Goal: Transaction & Acquisition: Purchase product/service

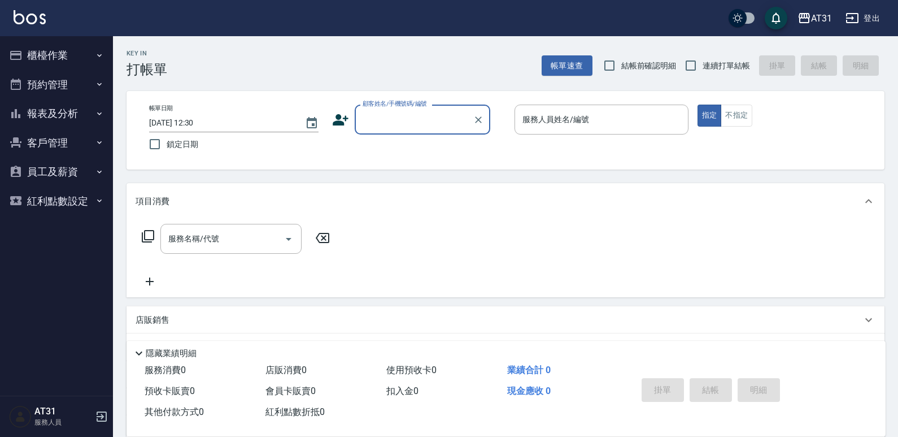
click at [90, 53] on button "櫃檯作業" at bounding box center [57, 55] width 104 height 29
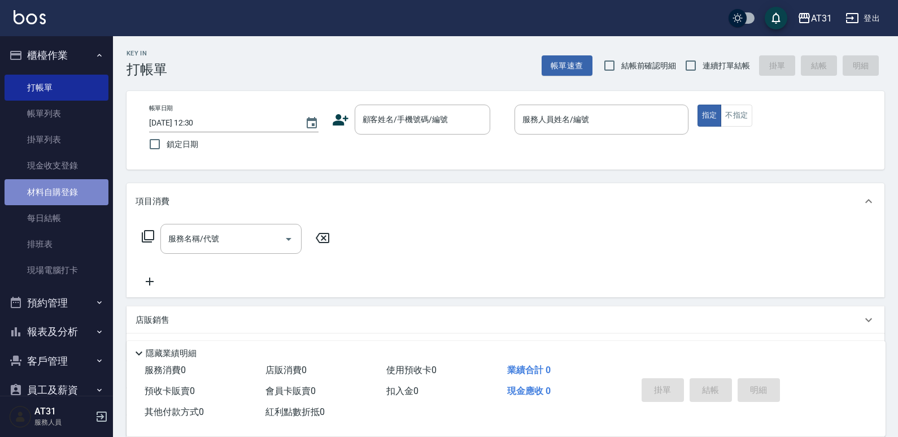
click at [68, 195] on link "材料自購登錄" at bounding box center [57, 192] width 104 height 26
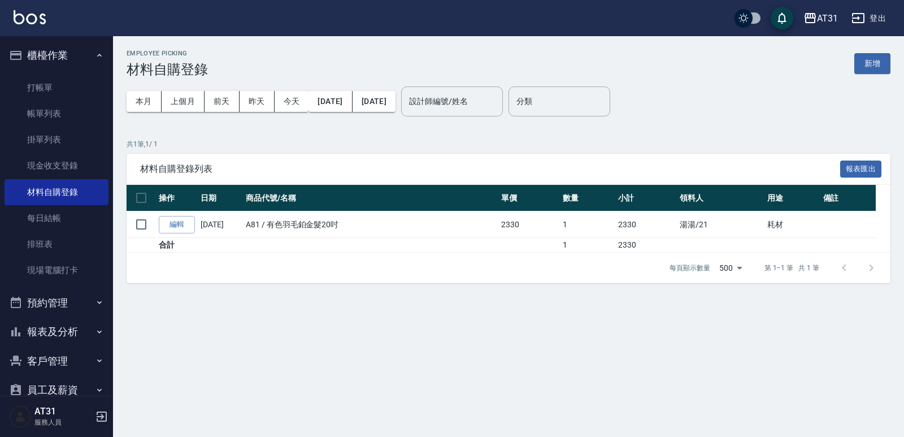
click at [867, 25] on button "登出" at bounding box center [868, 18] width 43 height 21
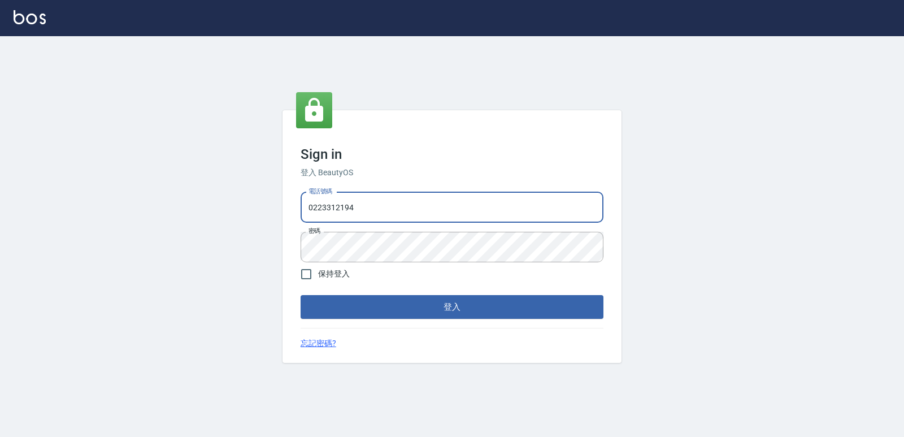
drag, startPoint x: 525, startPoint y: 207, endPoint x: 158, endPoint y: 223, distance: 367.4
click at [158, 223] on div "Sign in 登入 BeautyOS 電話號碼 0223312194 電話號碼 密碼 密碼 保持登入 登入 忘記密碼?" at bounding box center [452, 236] width 904 height 400
type input "0977130449"
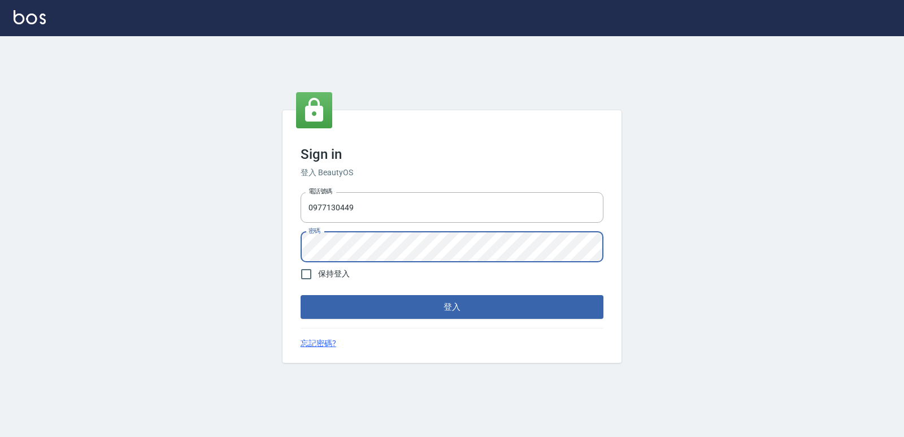
click at [236, 255] on div "Sign in 登入 BeautyOS 電話號碼 0977130449 電話號碼 密碼 密碼 保持登入 登入 忘記密碼?" at bounding box center [452, 236] width 904 height 400
click at [300, 295] on button "登入" at bounding box center [451, 307] width 303 height 24
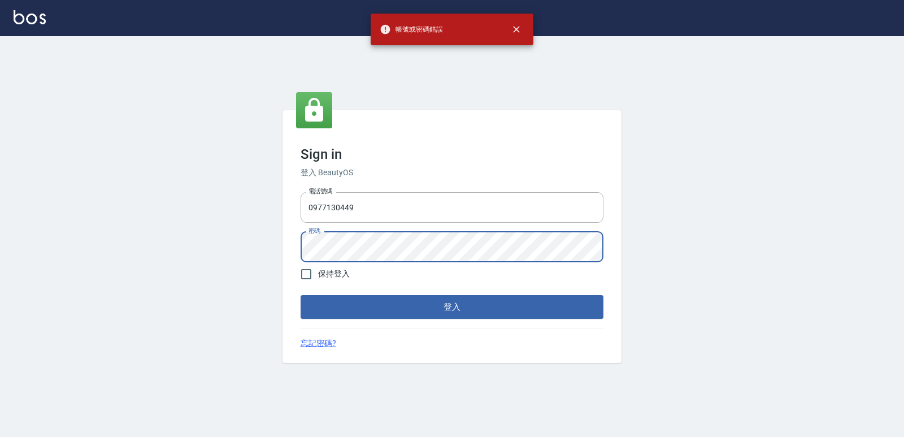
click at [199, 267] on div "Sign in 登入 BeautyOS 電話號碼 0977130449 電話號碼 密碼 密碼 保持登入 登入 忘記密碼?" at bounding box center [452, 236] width 904 height 400
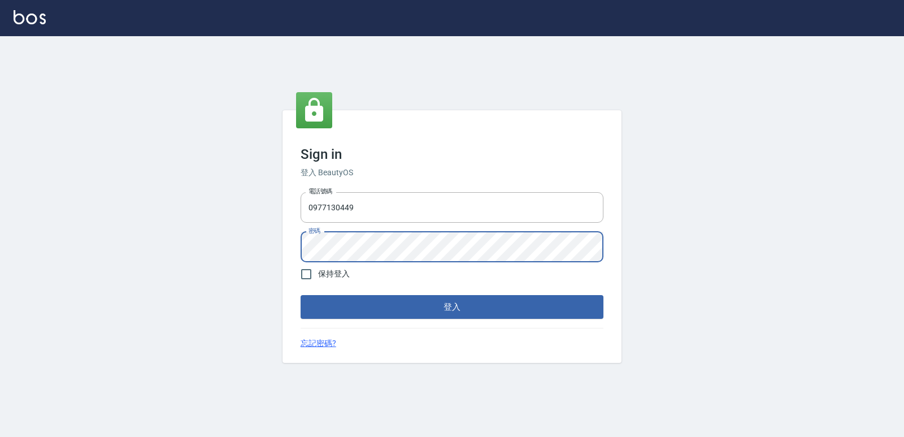
click at [300, 295] on button "登入" at bounding box center [451, 307] width 303 height 24
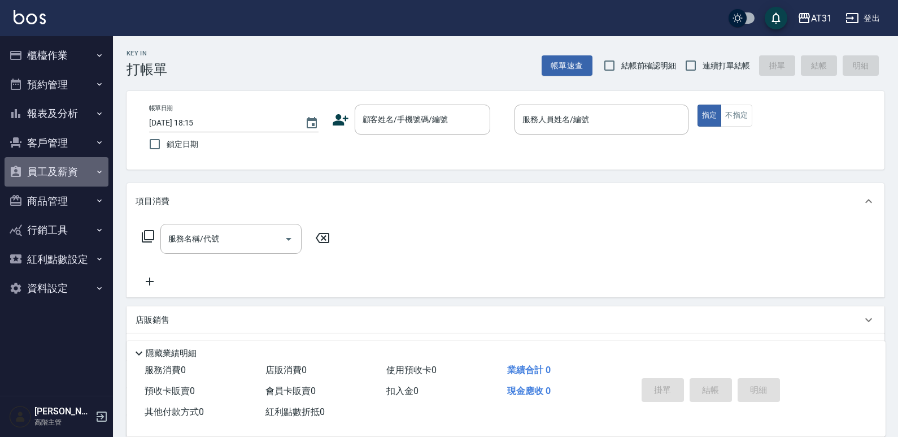
click at [102, 173] on icon "button" at bounding box center [99, 171] width 9 height 9
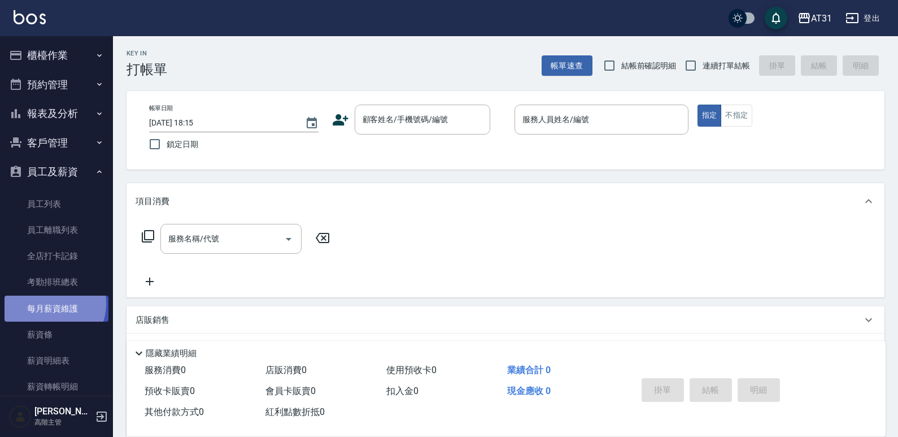
click at [51, 303] on link "每月薪資維護" at bounding box center [57, 308] width 104 height 26
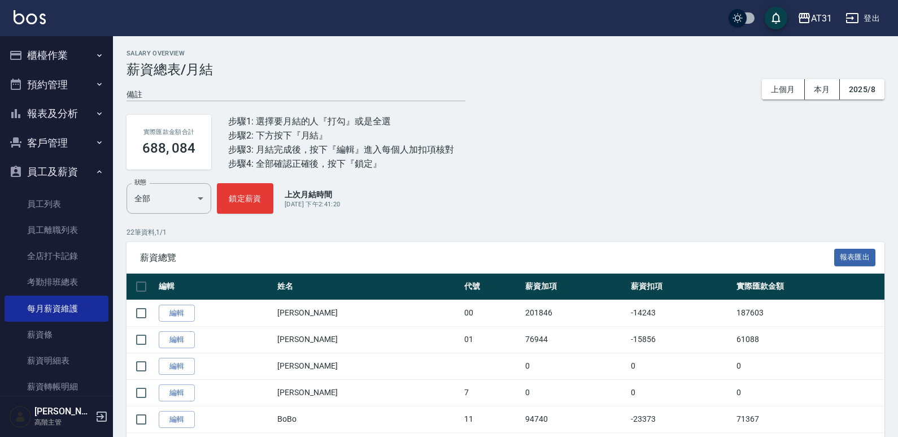
click at [737, 298] on th "實際匯款金額" at bounding box center [809, 286] width 151 height 27
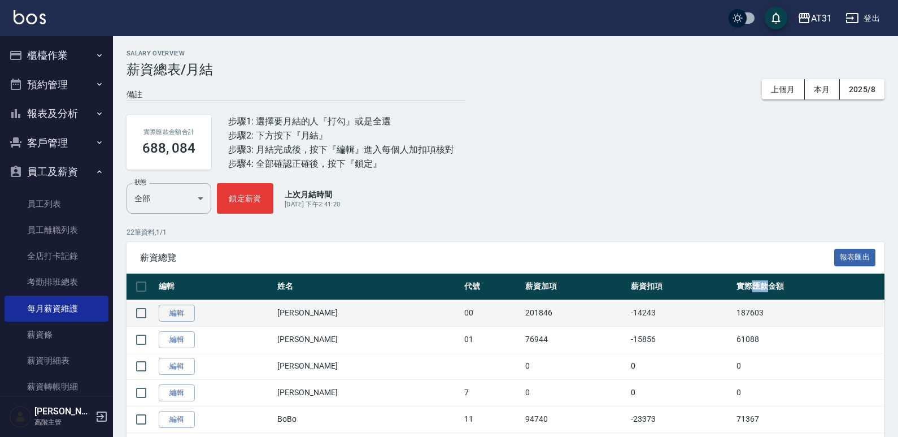
click at [734, 310] on td "187603" at bounding box center [809, 312] width 151 height 27
click at [734, 316] on td "187603" at bounding box center [809, 312] width 151 height 27
click at [747, 312] on td "187603" at bounding box center [809, 312] width 151 height 27
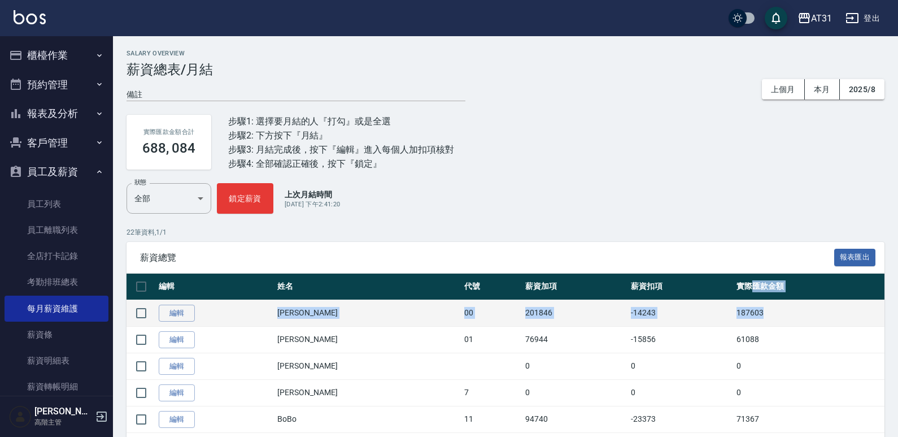
click at [752, 316] on td "187603" at bounding box center [809, 312] width 151 height 27
click at [751, 315] on td "187603" at bounding box center [809, 312] width 151 height 27
drag, startPoint x: 771, startPoint y: 311, endPoint x: 738, endPoint y: 318, distance: 34.7
click at [770, 311] on td "187603" at bounding box center [809, 312] width 151 height 27
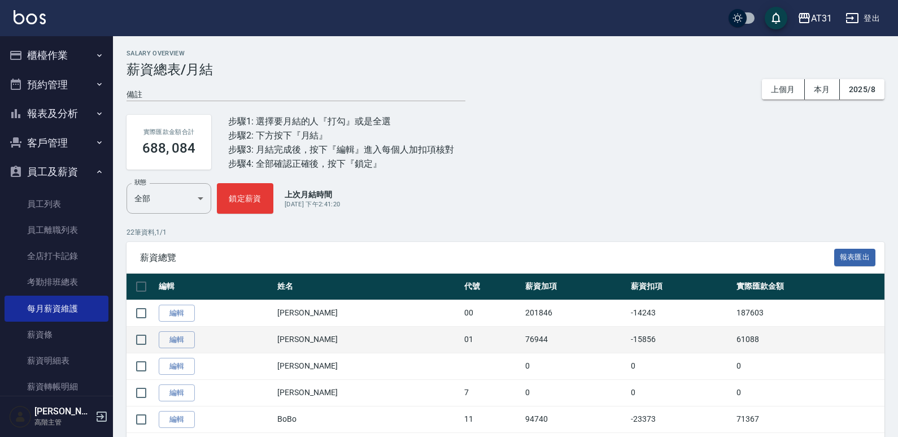
click at [696, 328] on td "-15856" at bounding box center [681, 339] width 106 height 27
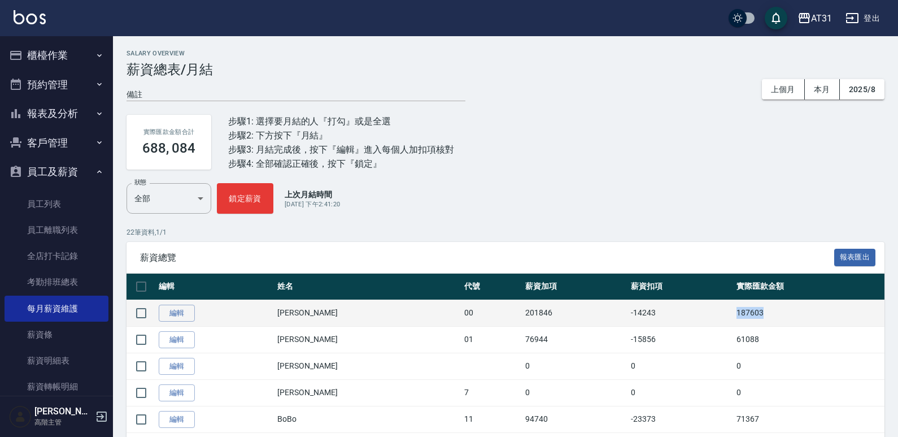
drag, startPoint x: 719, startPoint y: 312, endPoint x: 765, endPoint y: 313, distance: 45.8
click at [765, 313] on td "187603" at bounding box center [809, 312] width 151 height 27
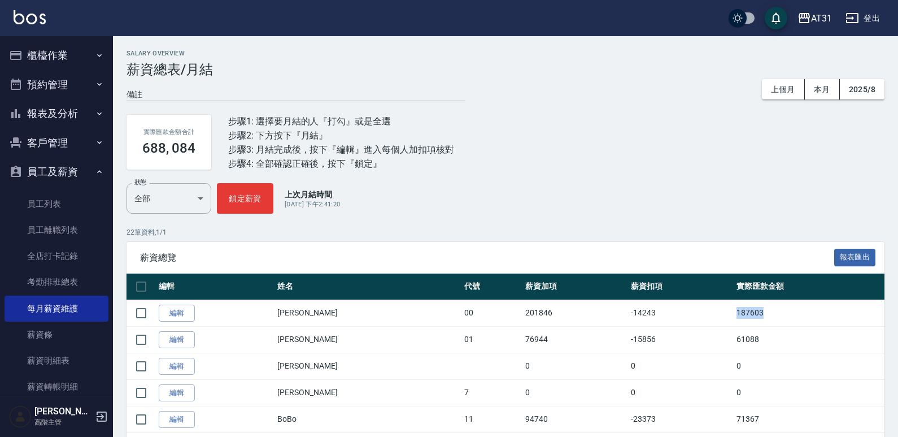
copy td "187603"
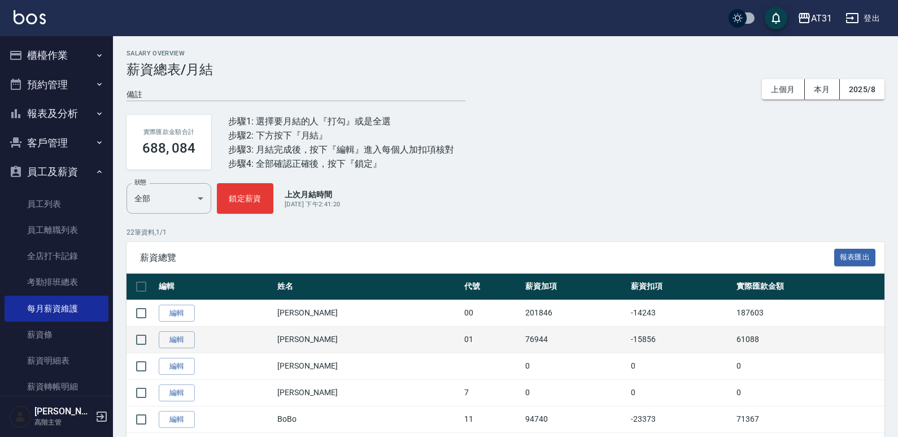
click at [734, 338] on td "61088" at bounding box center [809, 339] width 151 height 27
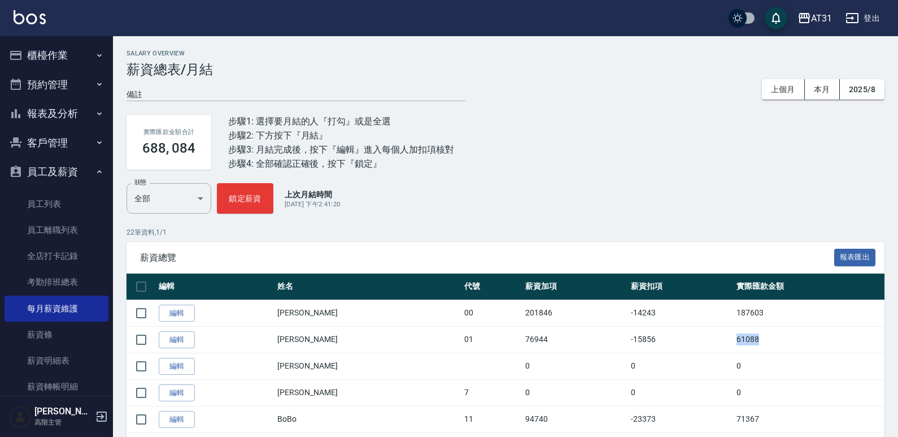
copy td "61088"
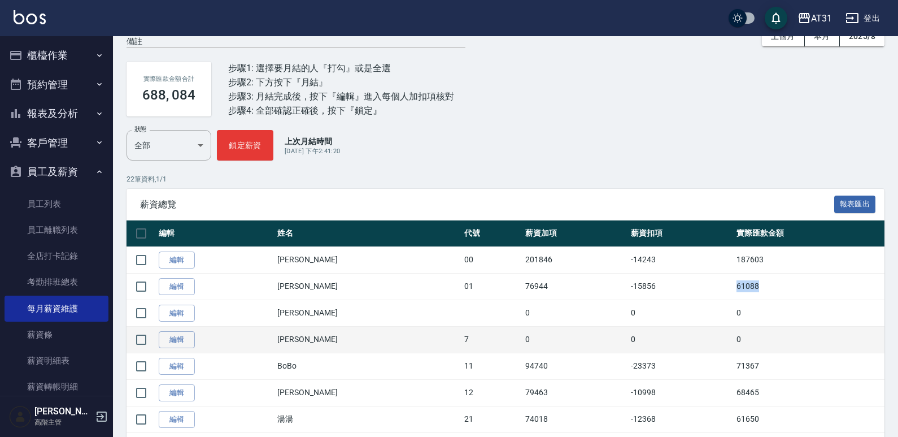
scroll to position [113, 0]
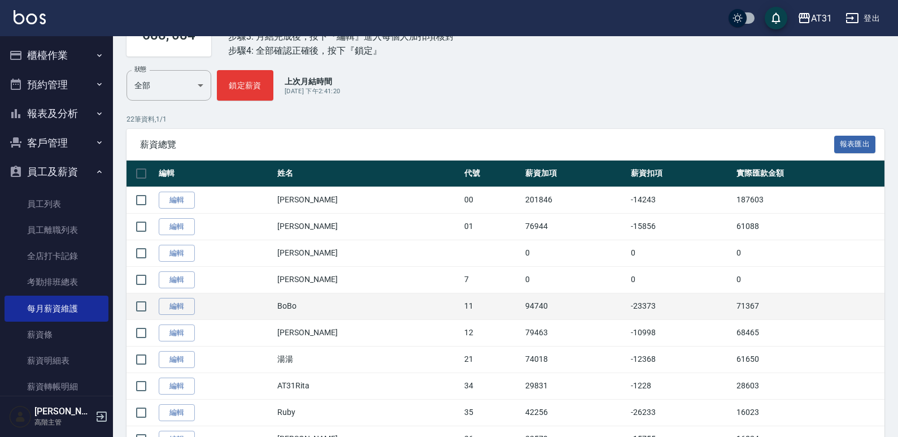
click at [734, 309] on td "71367" at bounding box center [809, 306] width 151 height 27
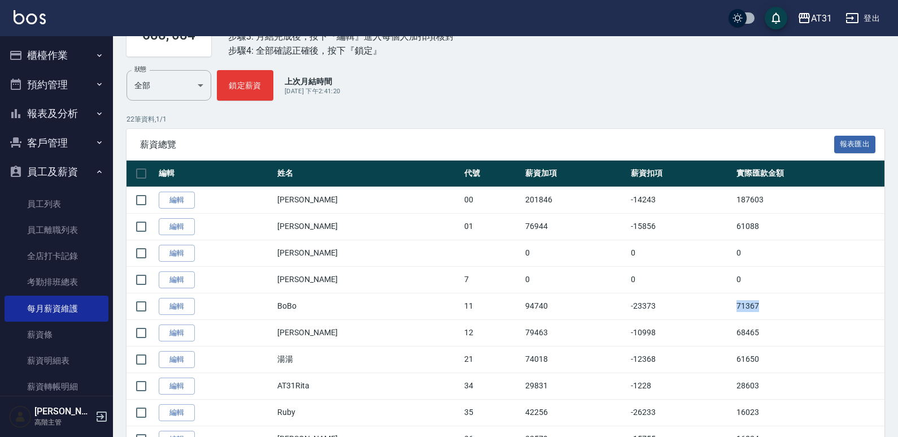
copy td "71367"
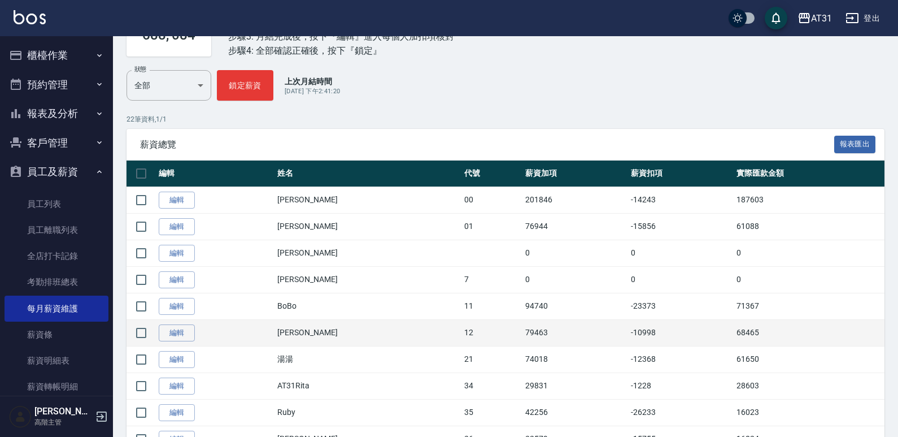
click at [734, 334] on td "68465" at bounding box center [809, 332] width 151 height 27
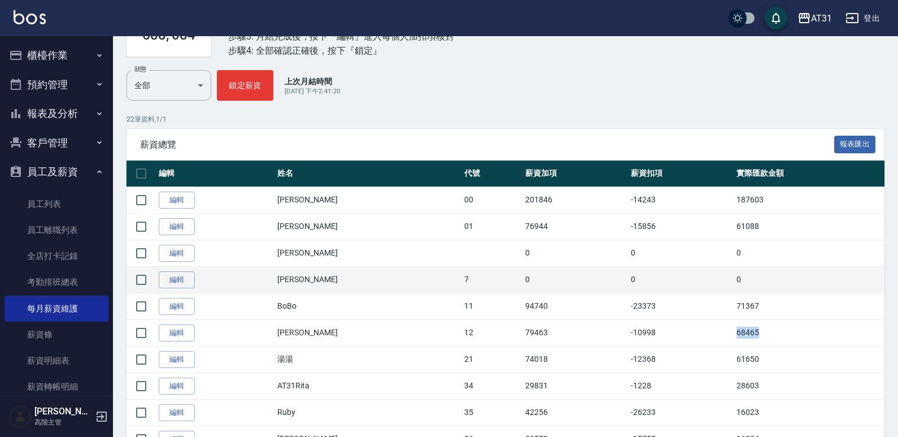
copy td "68465"
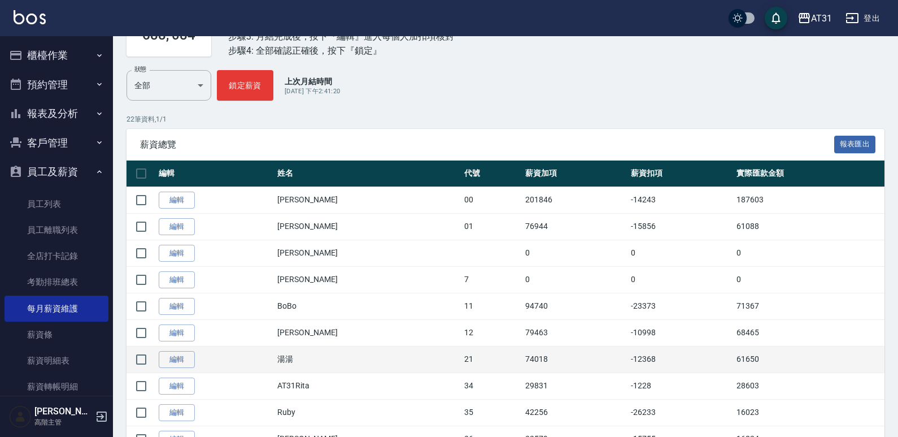
click at [742, 353] on td "61650" at bounding box center [809, 359] width 151 height 27
click at [739, 356] on td "61650" at bounding box center [809, 359] width 151 height 27
click at [734, 360] on td "61650" at bounding box center [809, 359] width 151 height 27
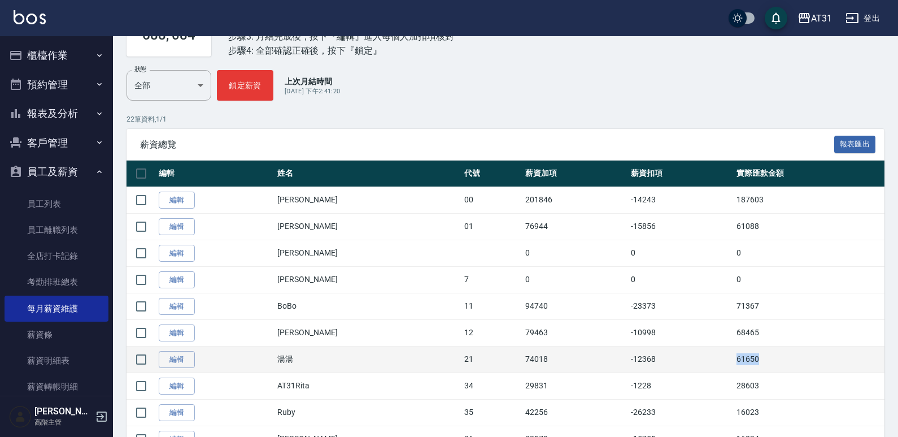
click at [734, 360] on td "61650" at bounding box center [809, 359] width 151 height 27
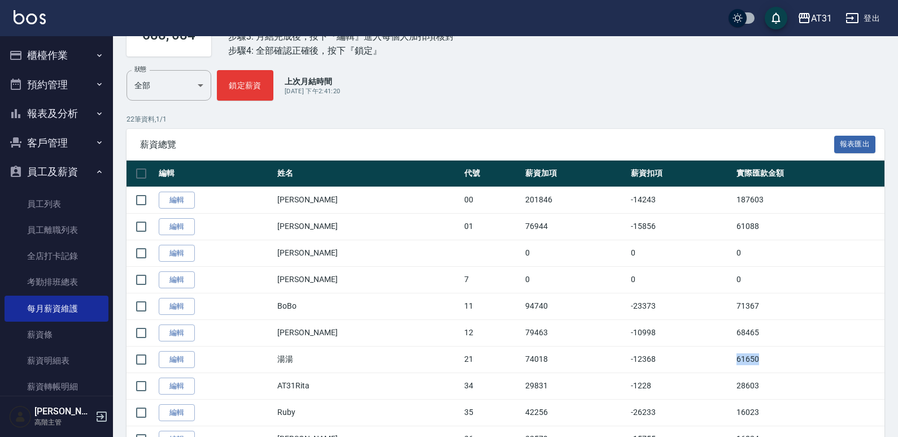
copy td "61650"
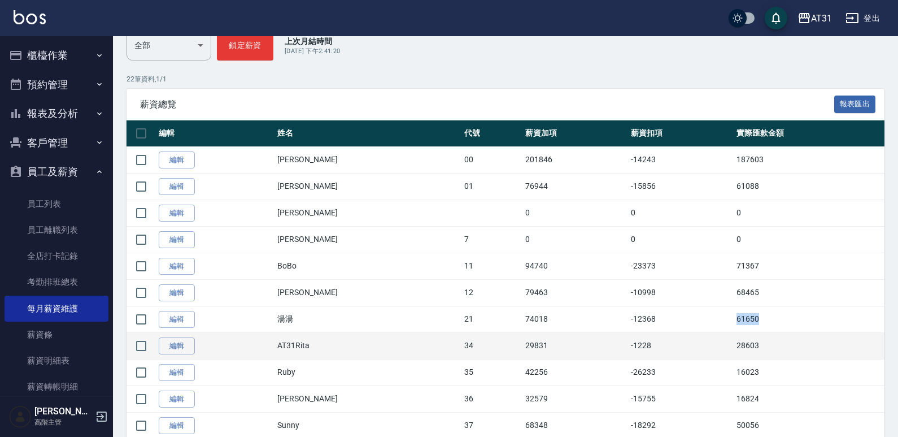
scroll to position [169, 0]
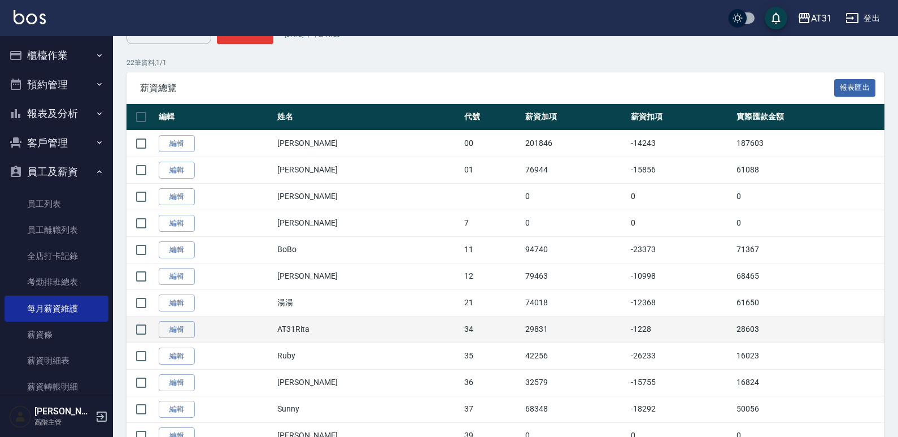
click at [734, 332] on td "28603" at bounding box center [809, 329] width 151 height 27
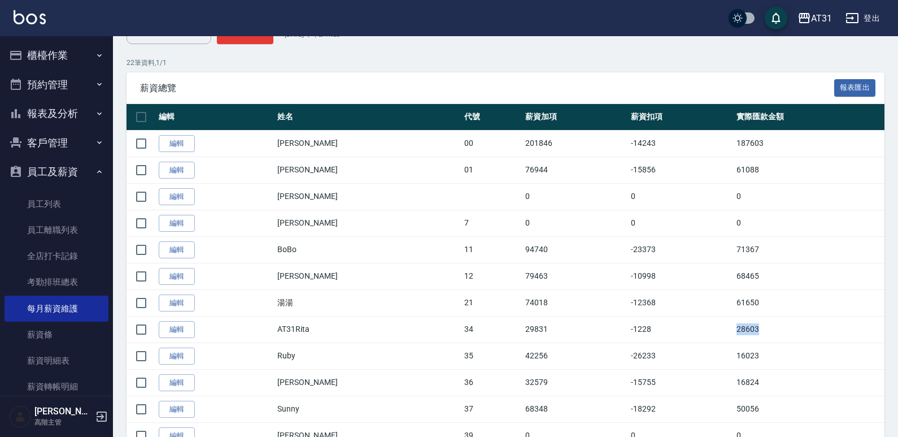
copy td "28603"
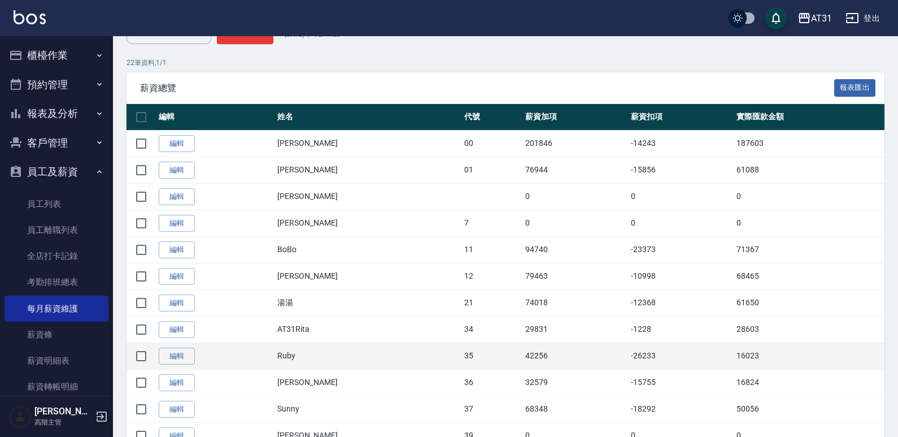
click at [734, 354] on td "16023" at bounding box center [809, 355] width 151 height 27
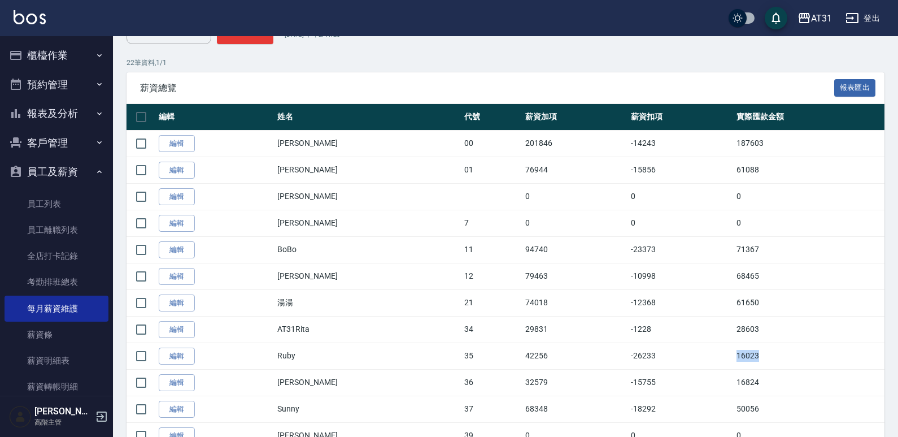
copy td "16023"
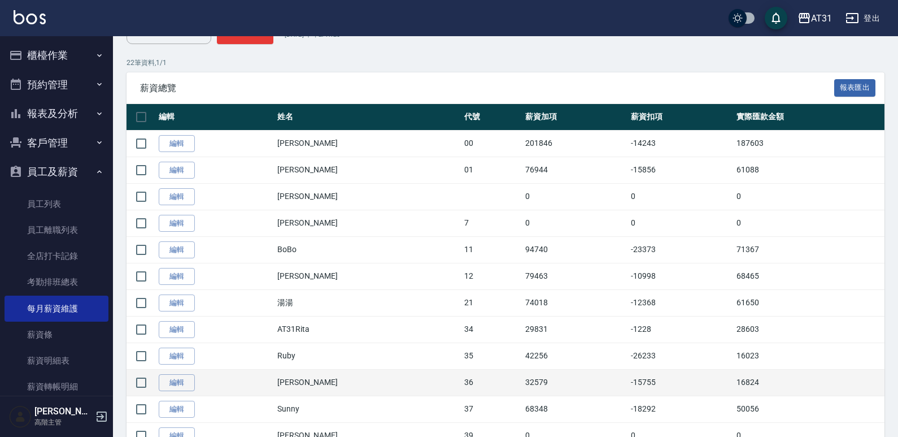
click at [745, 385] on td "16824" at bounding box center [809, 382] width 151 height 27
click at [737, 386] on td "16824" at bounding box center [809, 382] width 151 height 27
click at [734, 379] on td "16824" at bounding box center [809, 382] width 151 height 27
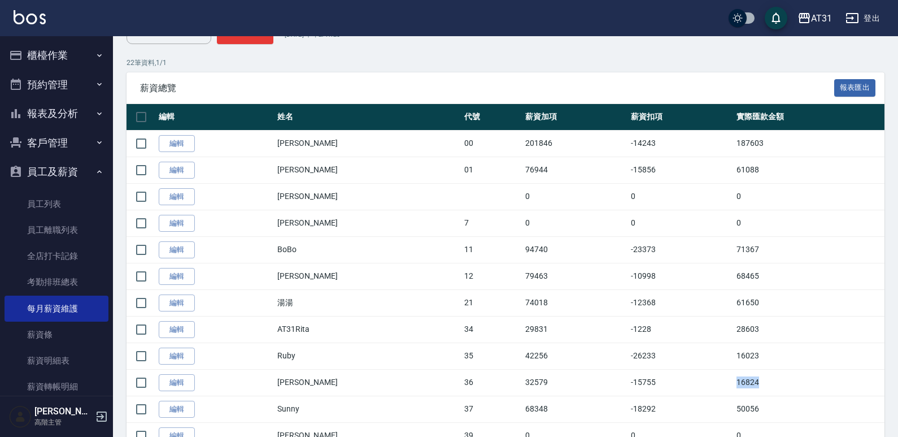
copy td "16824"
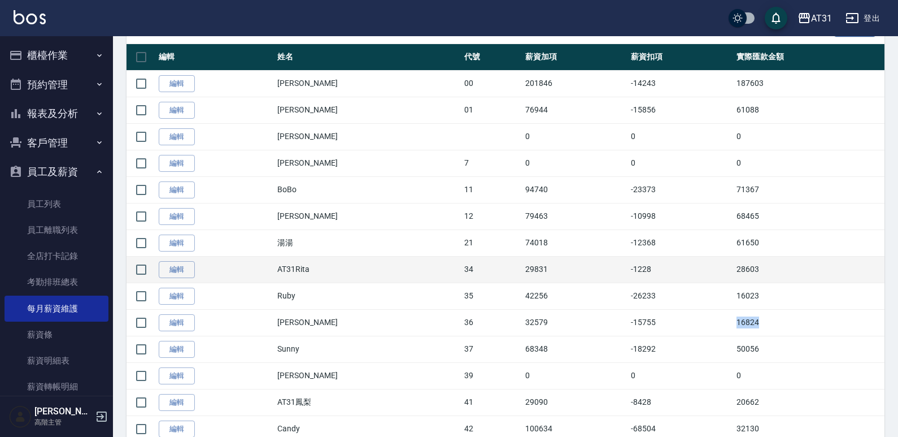
scroll to position [282, 0]
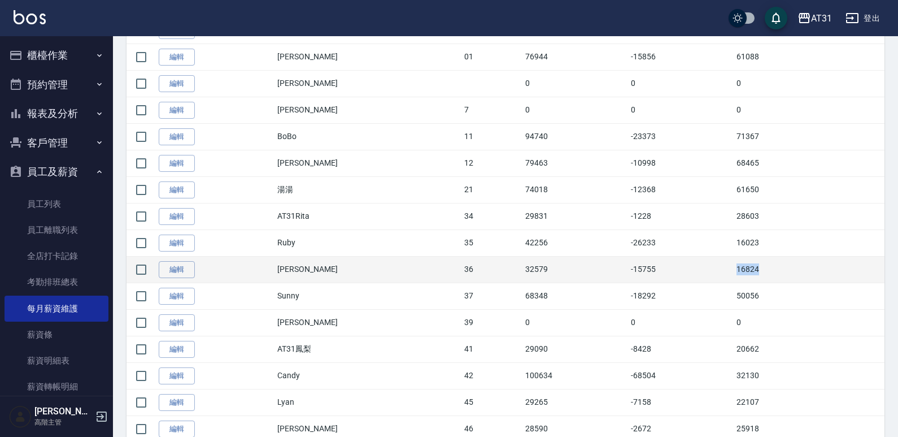
click at [734, 275] on td "16824" at bounding box center [809, 269] width 151 height 27
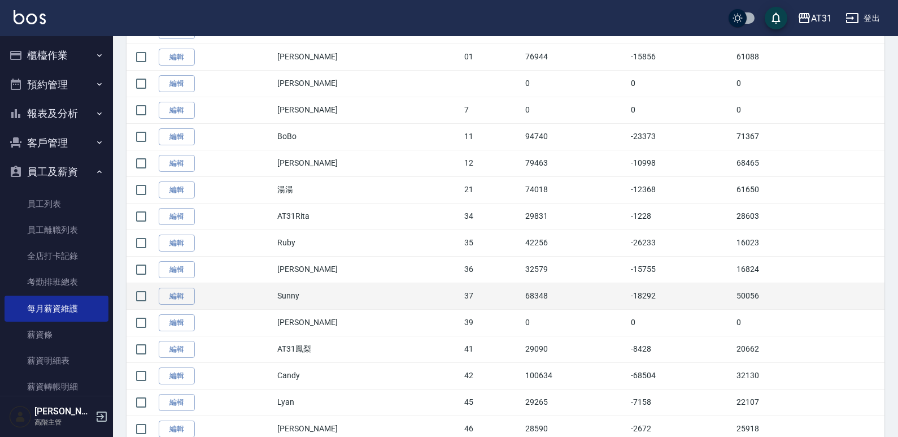
click at [734, 289] on td "50056" at bounding box center [809, 295] width 151 height 27
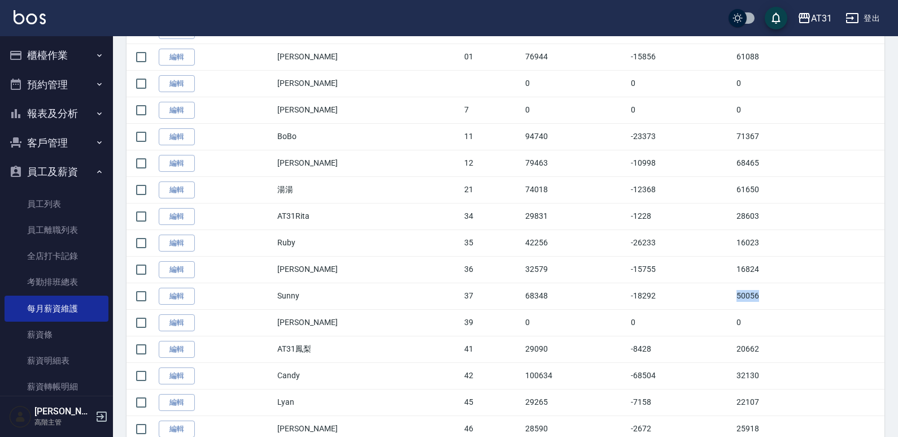
copy td "50056"
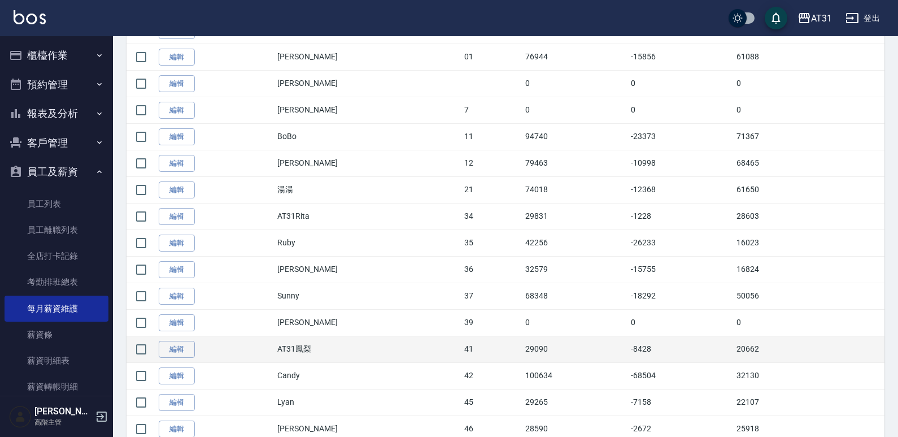
click at [734, 346] on td "20662" at bounding box center [809, 348] width 151 height 27
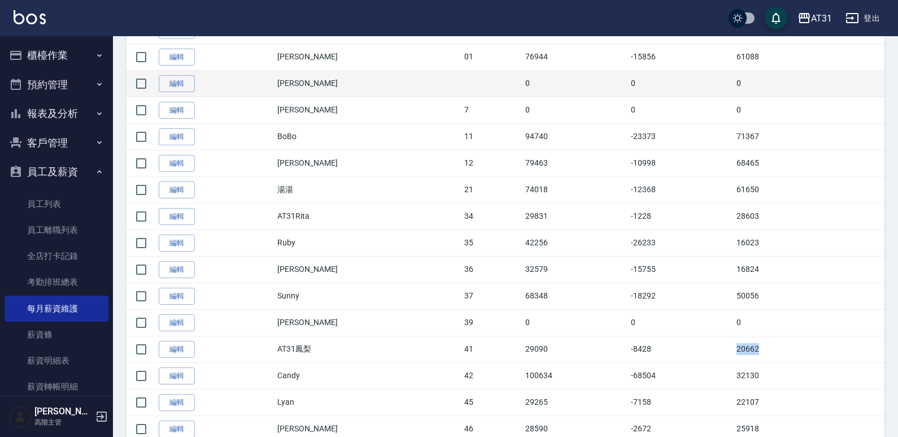
copy td "20662"
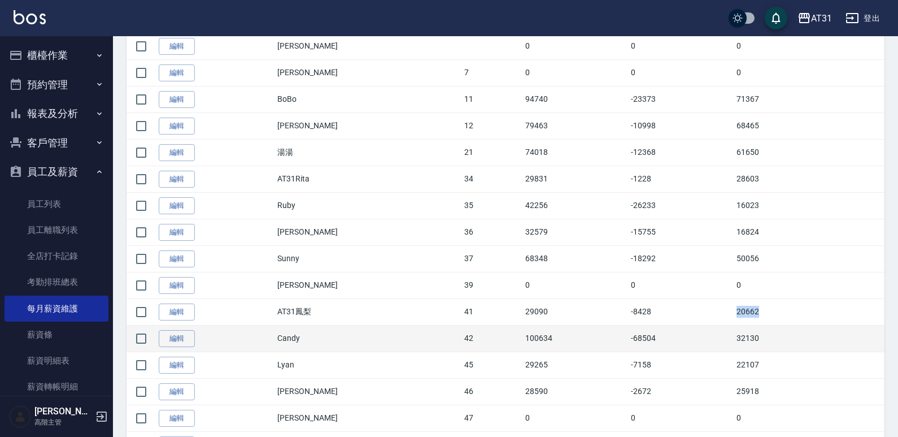
scroll to position [339, 0]
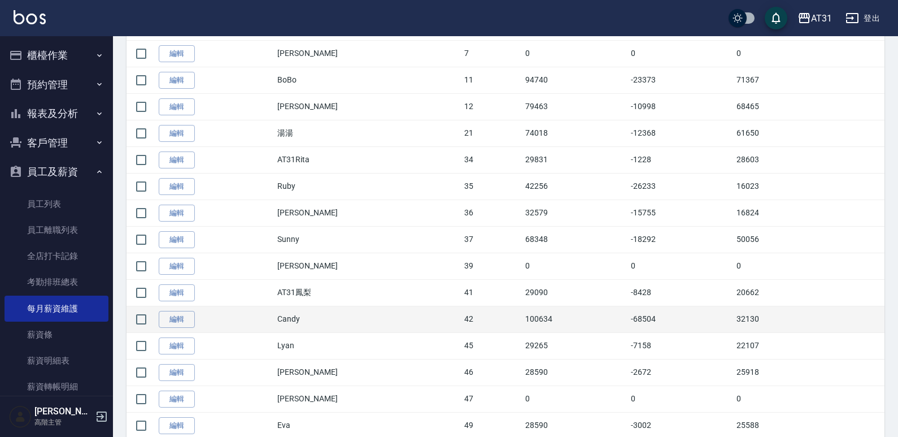
click at [734, 318] on td "32130" at bounding box center [809, 319] width 151 height 27
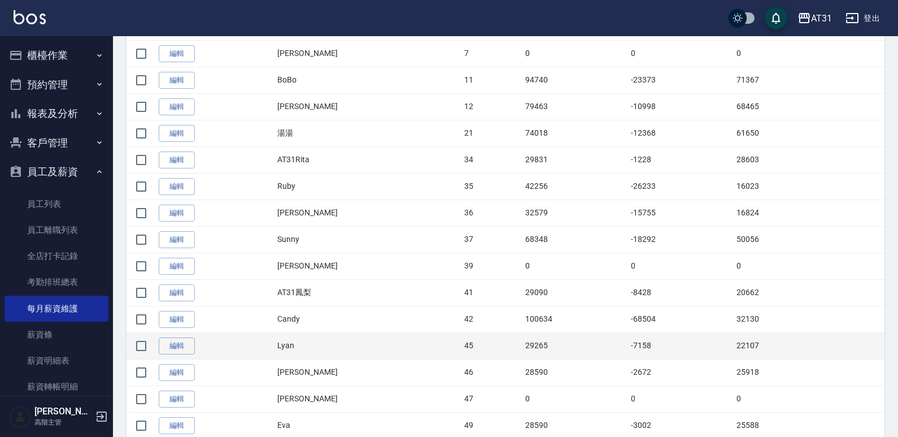
click at [738, 348] on td "22107" at bounding box center [809, 345] width 151 height 27
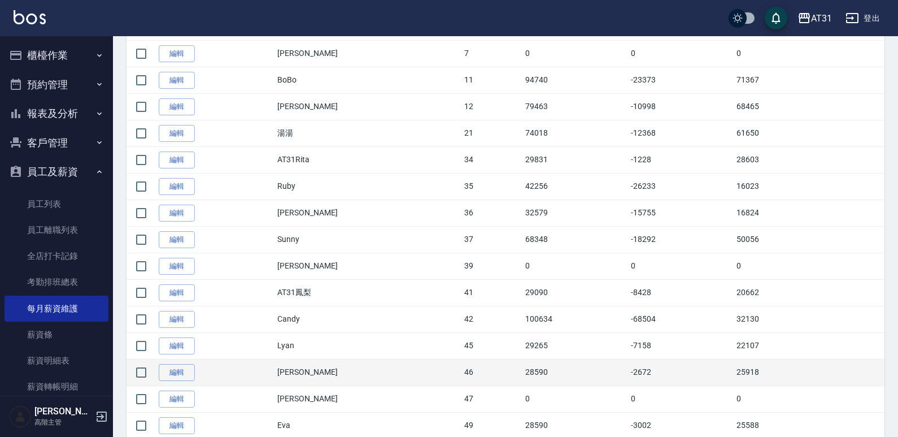
click at [734, 372] on td "25918" at bounding box center [809, 372] width 151 height 27
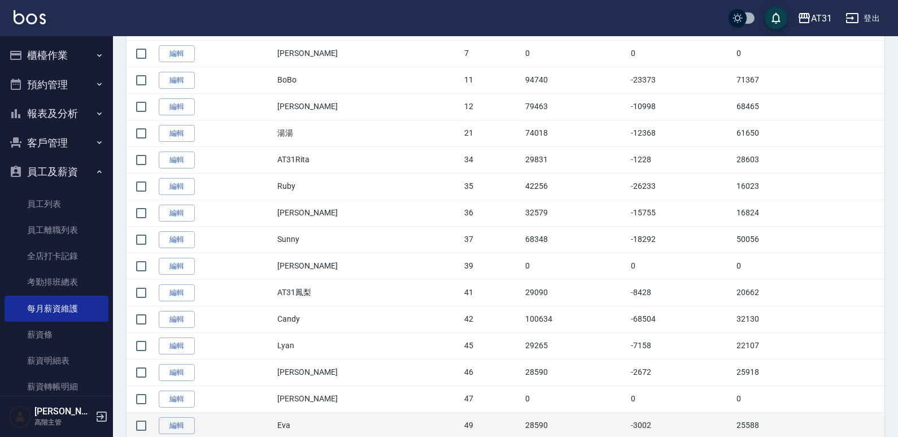
drag, startPoint x: 734, startPoint y: 417, endPoint x: 731, endPoint y: 426, distance: 9.1
click at [734, 418] on td "25588" at bounding box center [809, 425] width 151 height 27
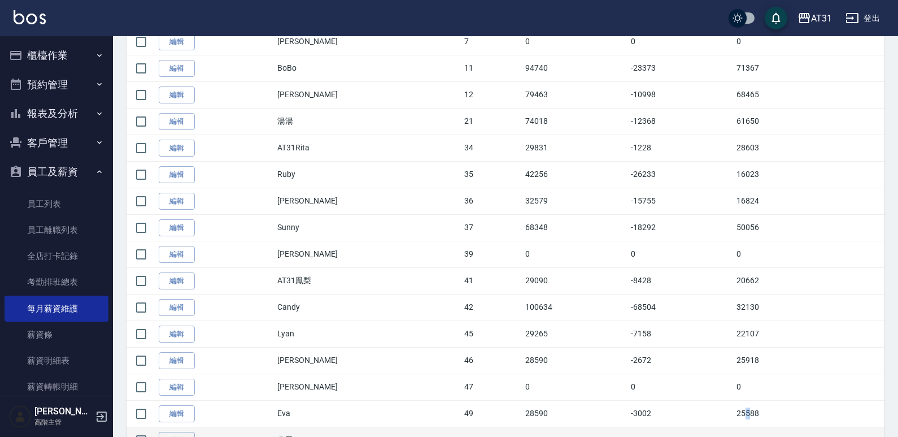
click at [729, 426] on tbody "編輯 Jason 00 201846 -14243 187603 編輯 Andy 01 76944 -15856 61088 編輯 Morgan 0 0 0 …" at bounding box center [506, 241] width 758 height 584
click at [734, 426] on td "0" at bounding box center [809, 438] width 151 height 27
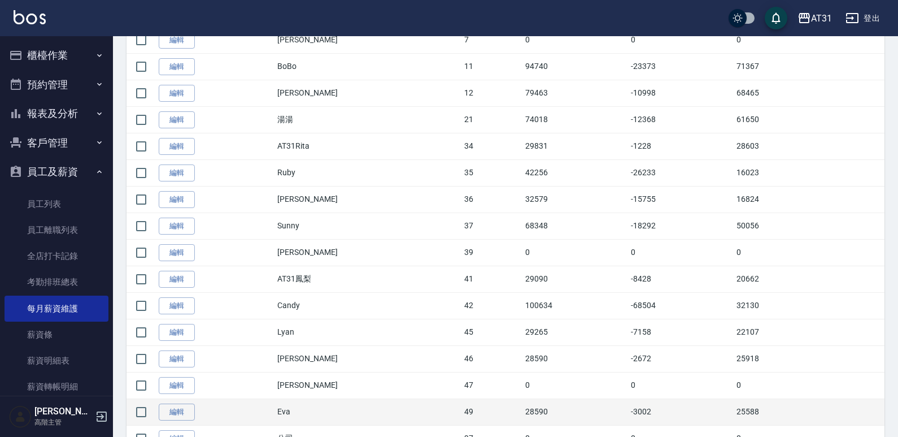
click at [734, 410] on td "25588" at bounding box center [809, 411] width 151 height 27
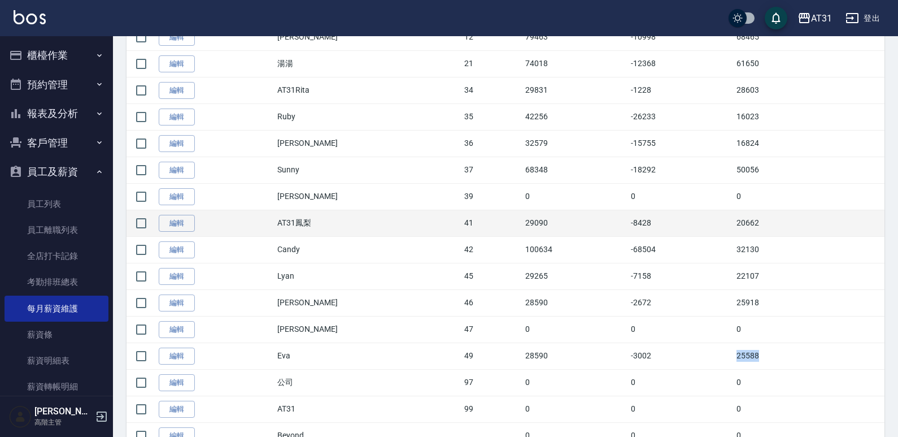
scroll to position [483, 0]
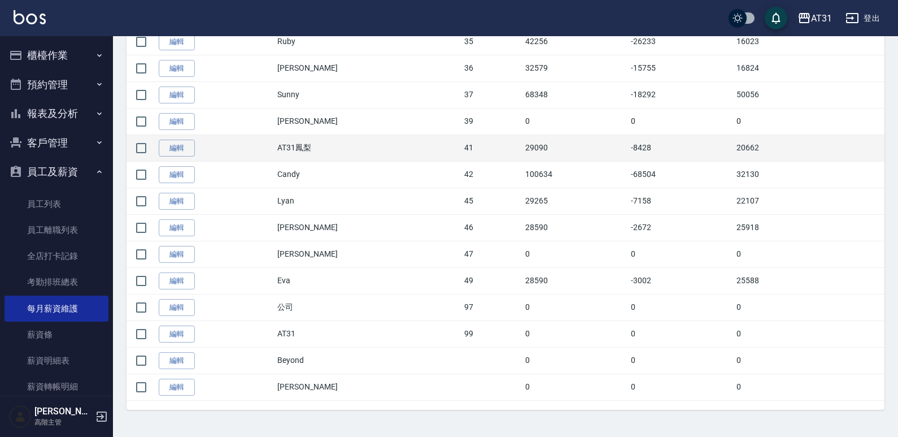
drag, startPoint x: 742, startPoint y: 160, endPoint x: 741, endPoint y: 153, distance: 7.4
click at [740, 159] on td "20662" at bounding box center [809, 147] width 151 height 27
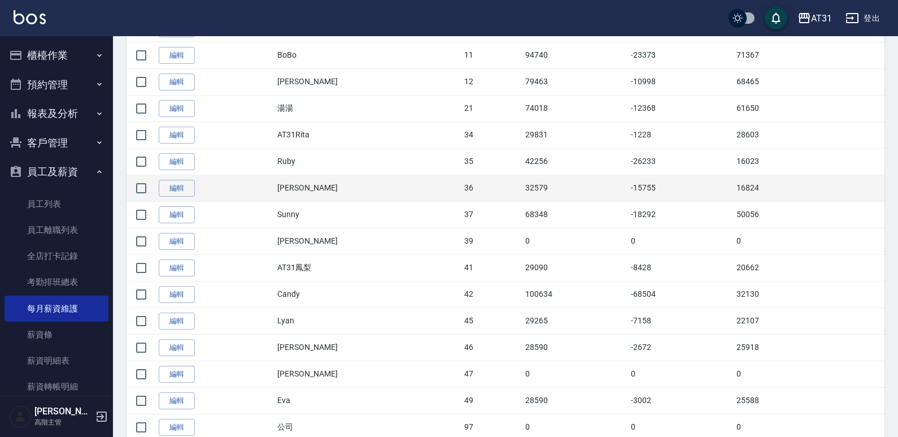
scroll to position [370, 0]
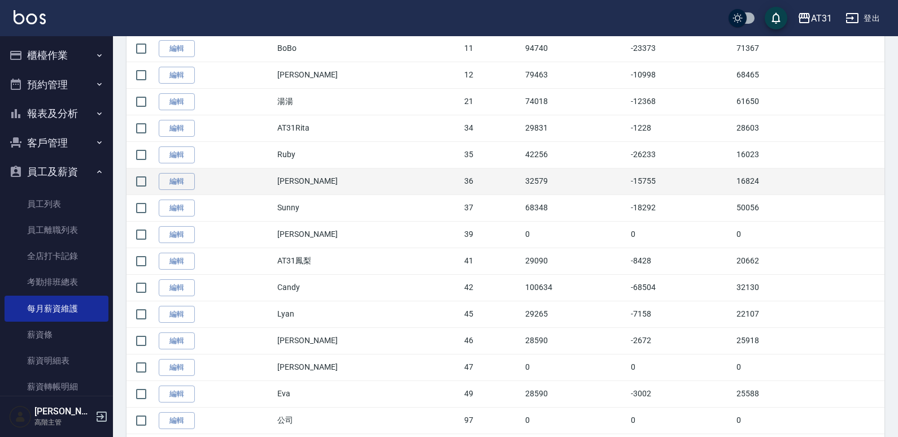
click at [741, 183] on td "16824" at bounding box center [809, 181] width 151 height 27
click at [737, 180] on td "16824" at bounding box center [809, 181] width 151 height 27
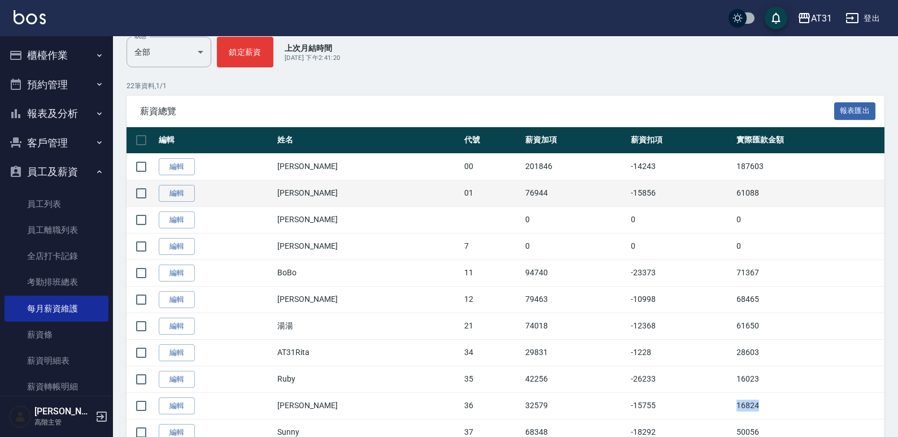
scroll to position [169, 0]
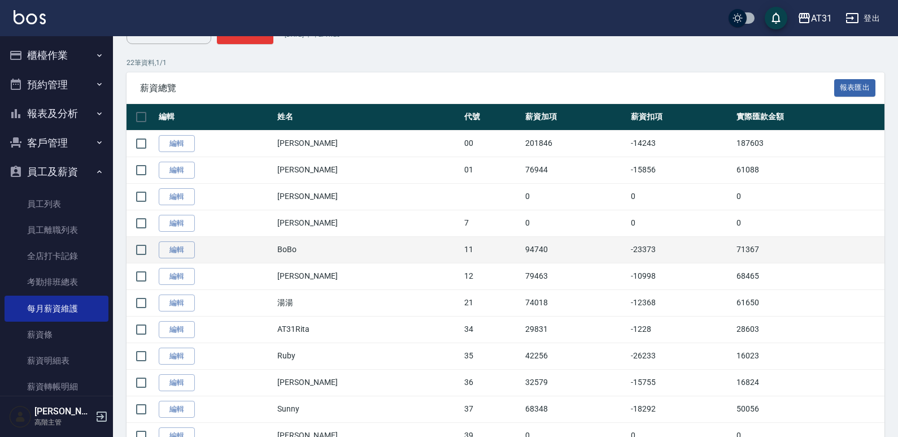
click at [784, 238] on td "71367" at bounding box center [809, 249] width 151 height 27
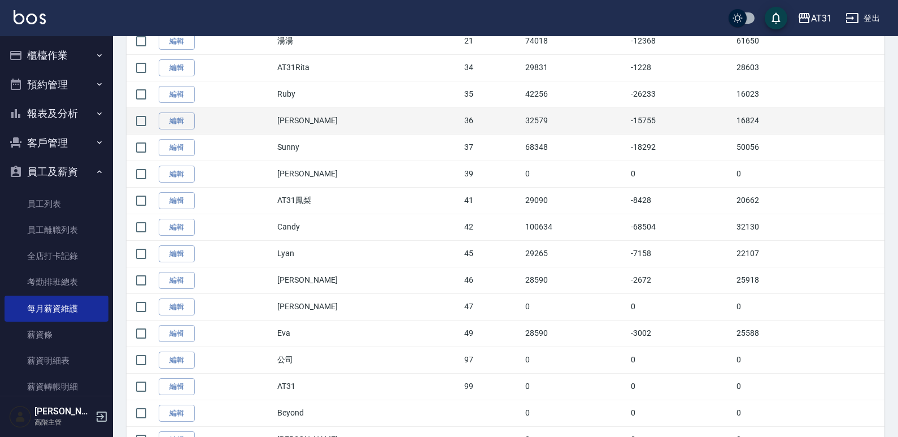
scroll to position [370, 0]
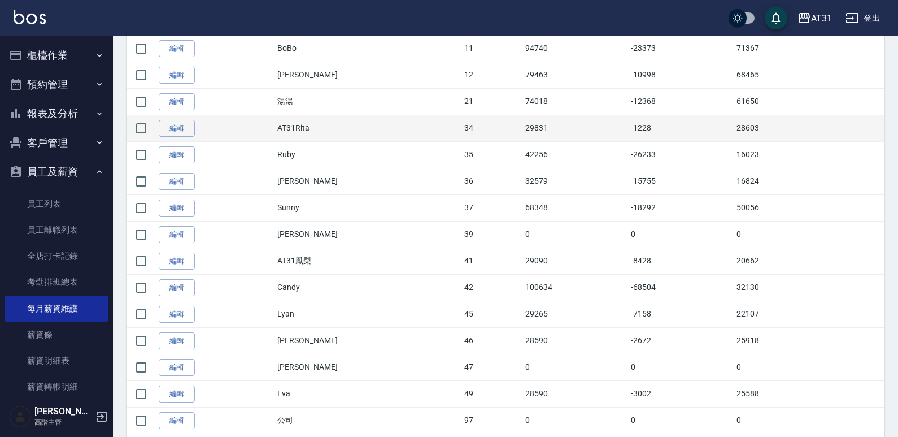
click at [734, 128] on td "28603" at bounding box center [809, 128] width 151 height 27
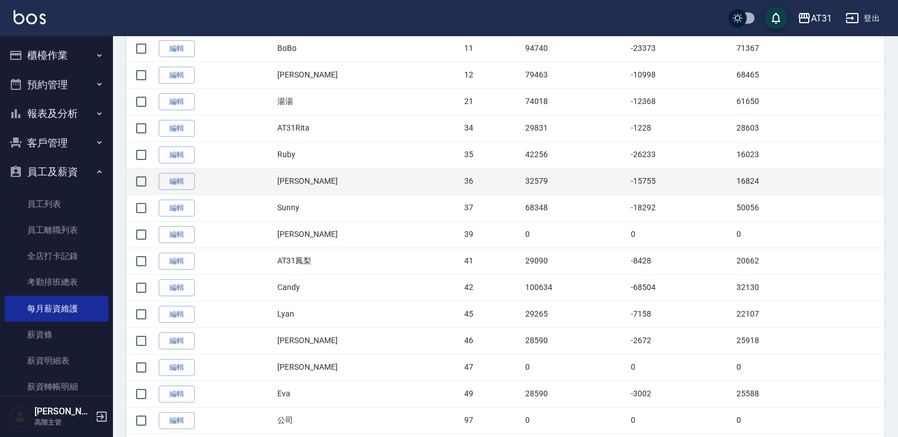
click at [734, 178] on td "16824" at bounding box center [809, 181] width 151 height 27
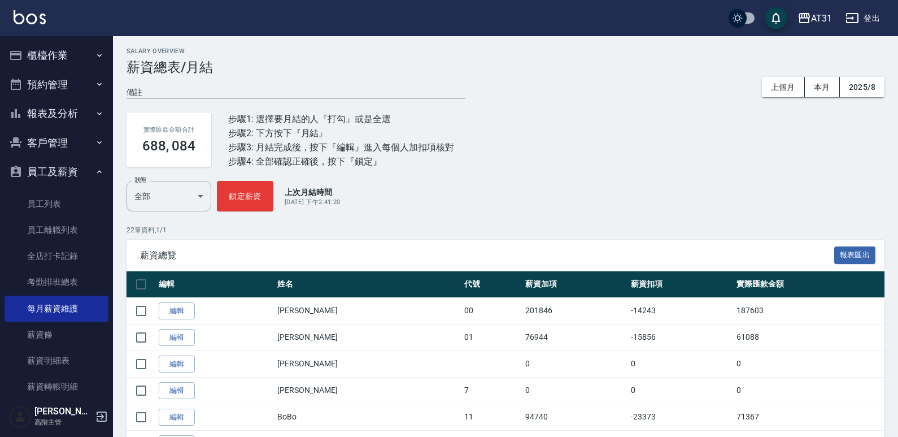
scroll to position [0, 0]
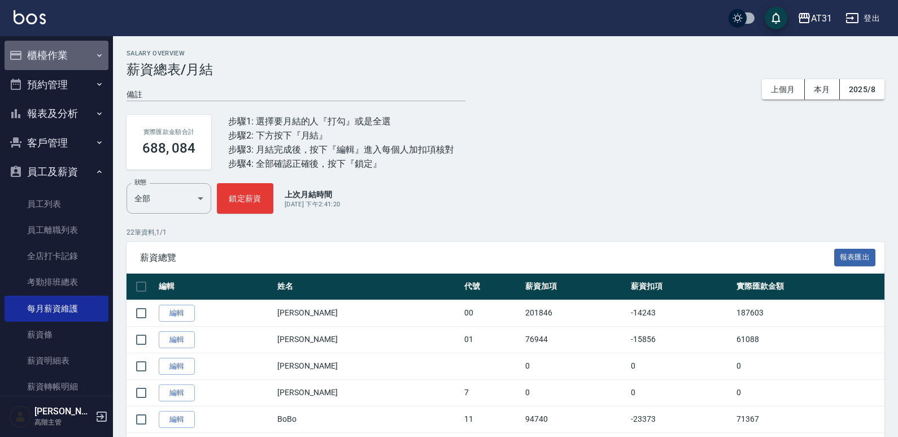
click at [56, 54] on button "櫃檯作業" at bounding box center [57, 55] width 104 height 29
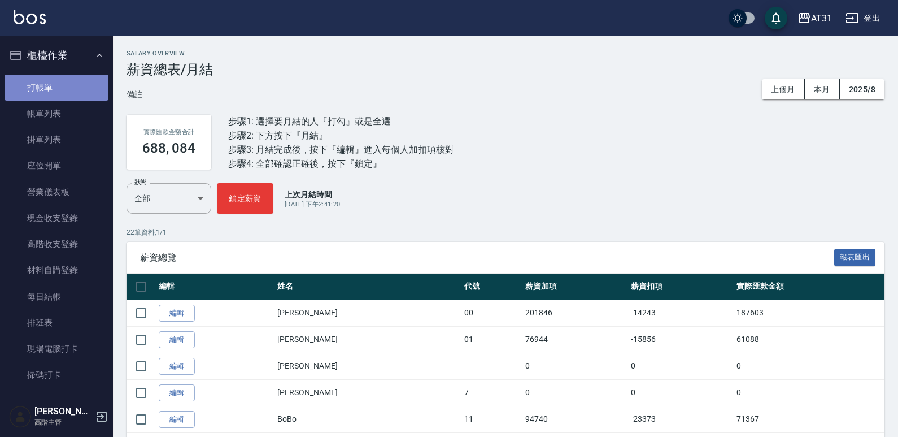
click at [60, 95] on link "打帳單" at bounding box center [57, 88] width 104 height 26
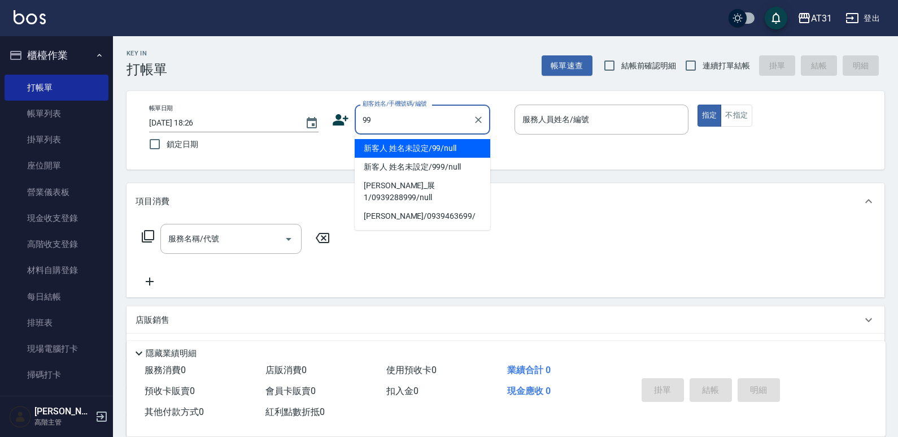
type input "新客人 姓名未設定/99/null"
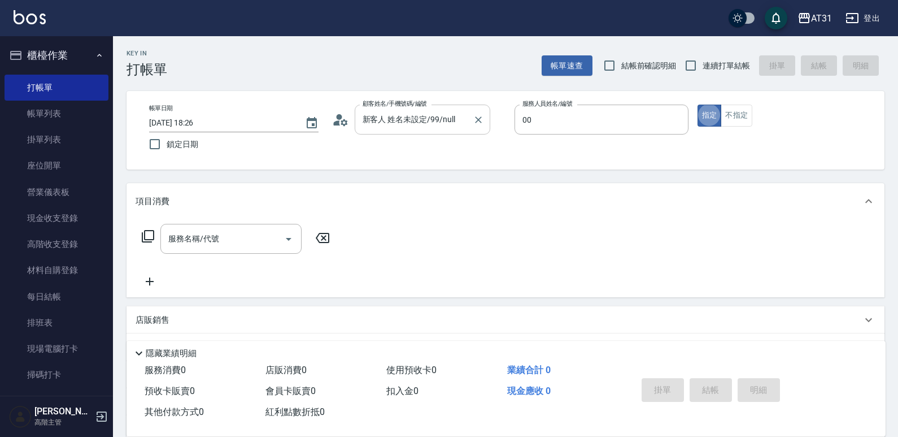
type input "Jason-00"
type button "true"
click at [267, 229] on input "服務名稱/代號" at bounding box center [222, 239] width 114 height 20
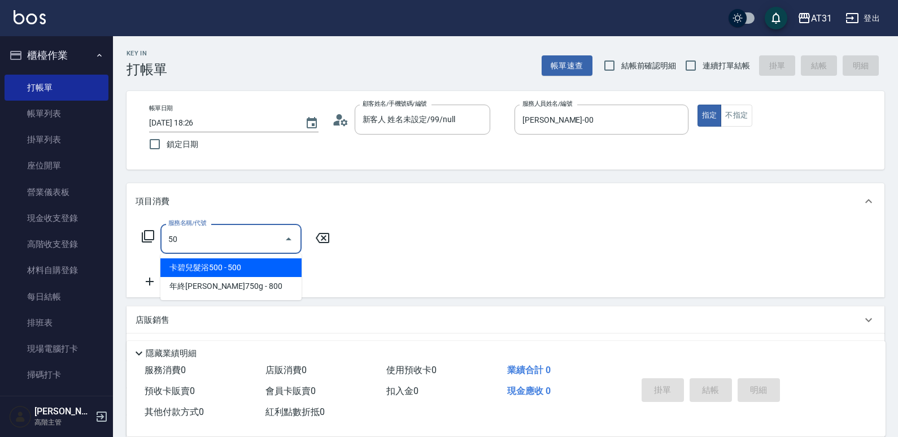
type input "501"
type input "160"
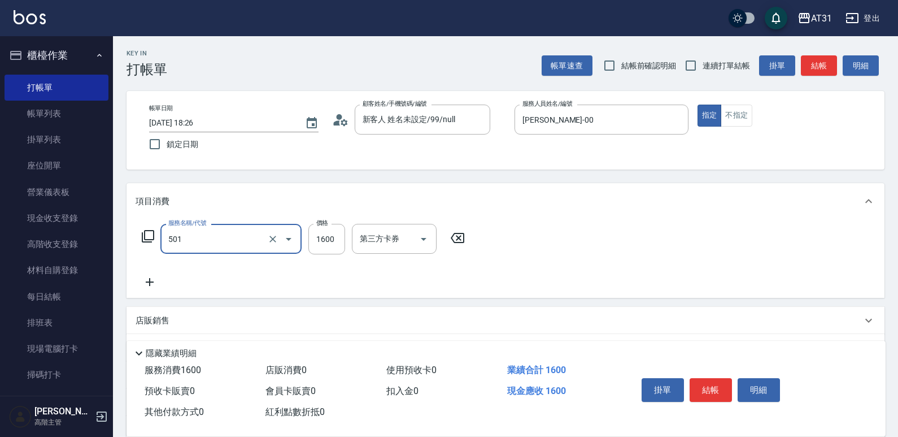
type input "染髮(501)"
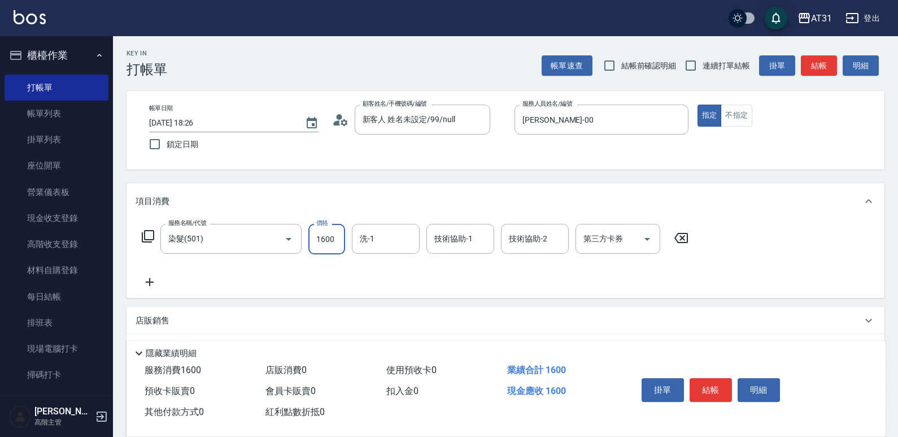
type input "0"
type input "500"
type input "5000"
click at [154, 284] on icon at bounding box center [150, 282] width 28 height 14
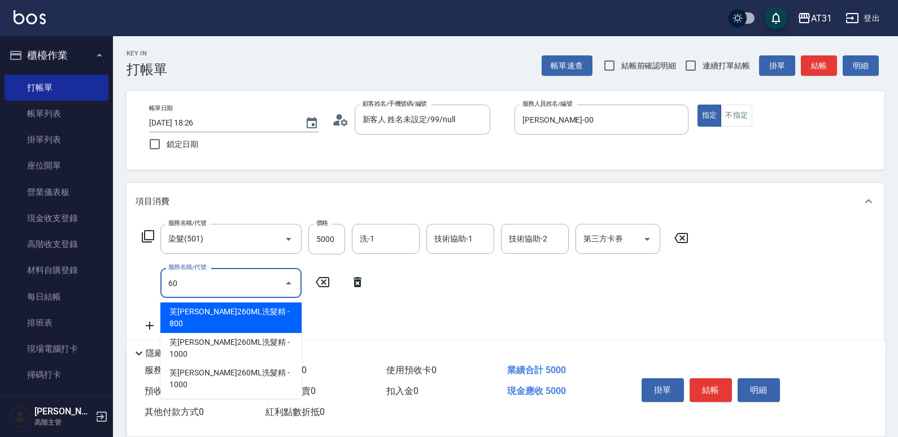
type input "609"
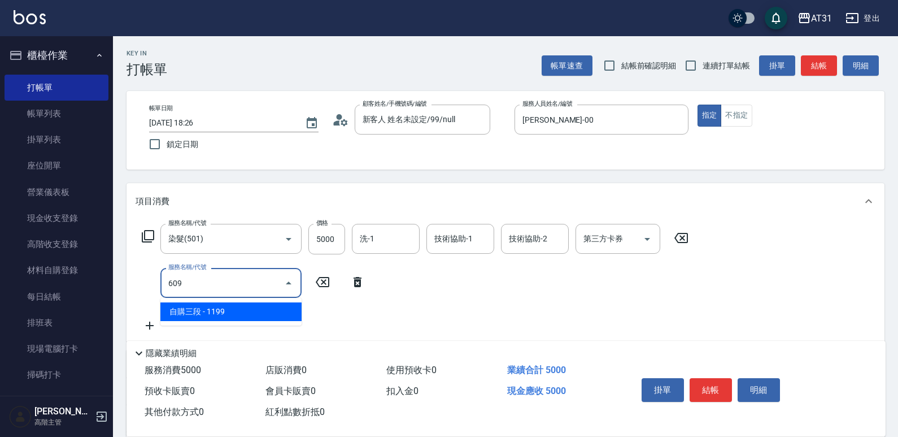
type input "610"
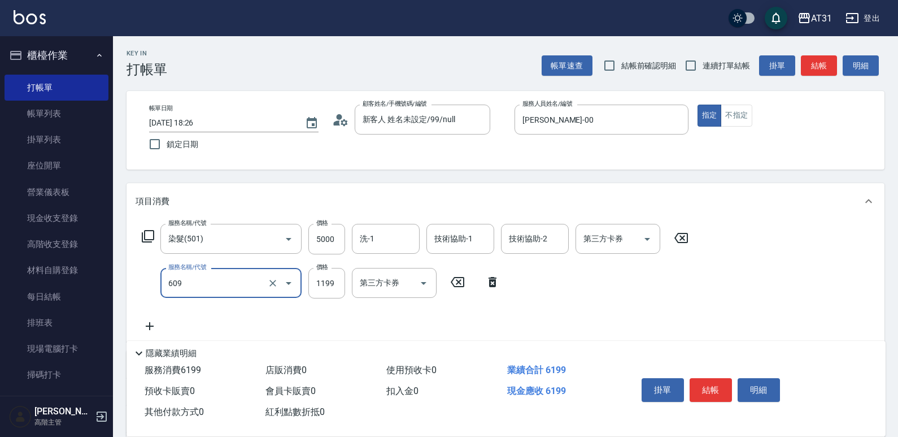
type input "自購三段(609)"
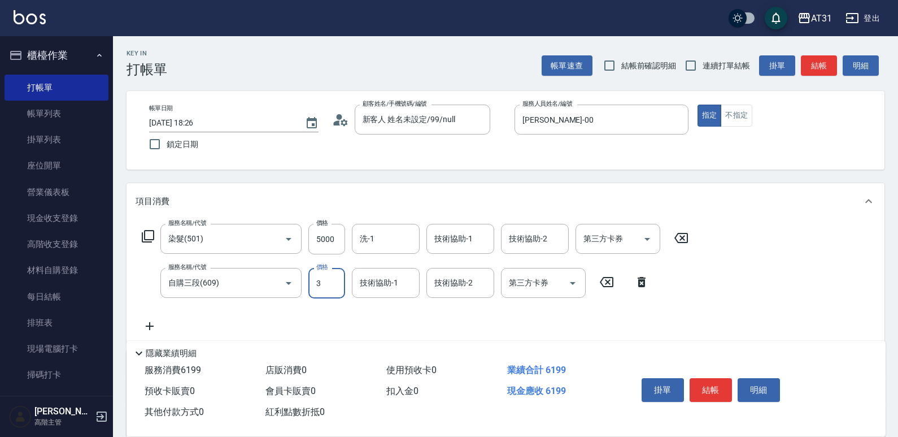
type input "30"
type input "500"
type input "300"
type input "530"
type input "3000"
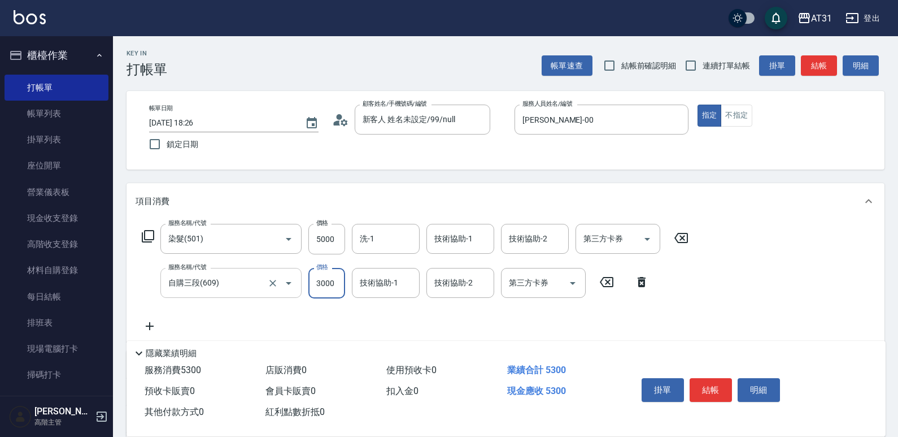
type input "800"
type input "3000"
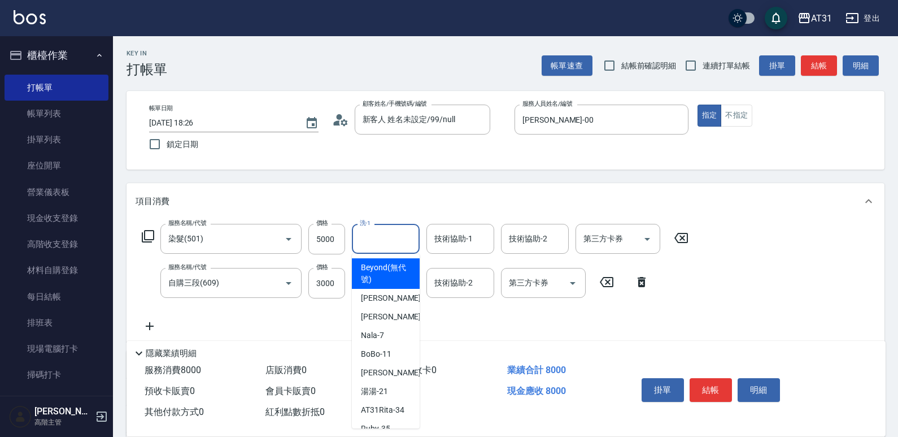
click at [409, 233] on input "洗-1" at bounding box center [386, 239] width 58 height 20
type input "Beyond(無代號)"
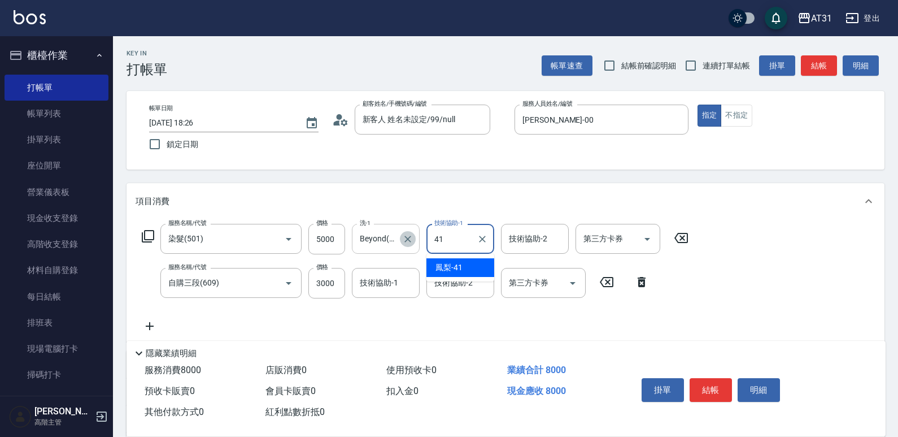
click at [412, 239] on icon "Clear" at bounding box center [407, 238] width 11 height 11
type input "41"
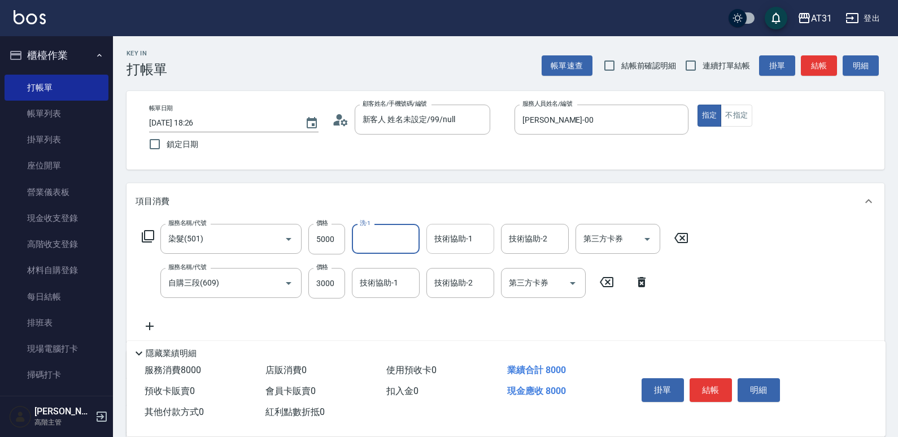
click at [463, 238] on input "技術協助-1" at bounding box center [460, 239] width 58 height 20
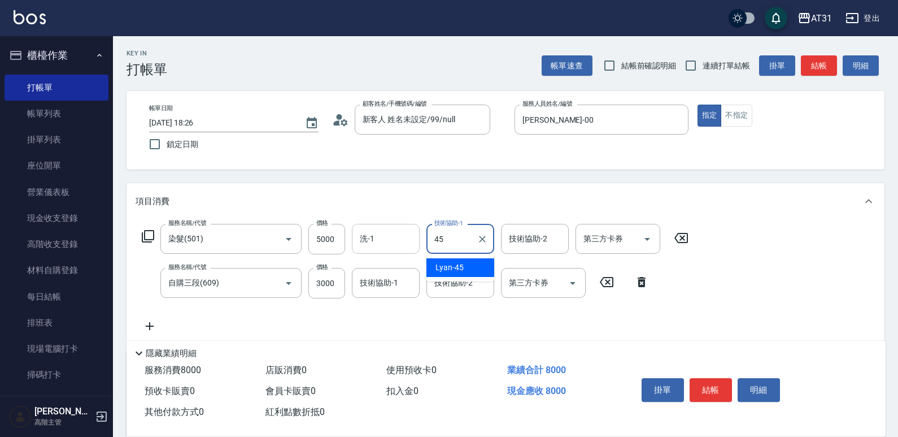
type input "Lyan-45"
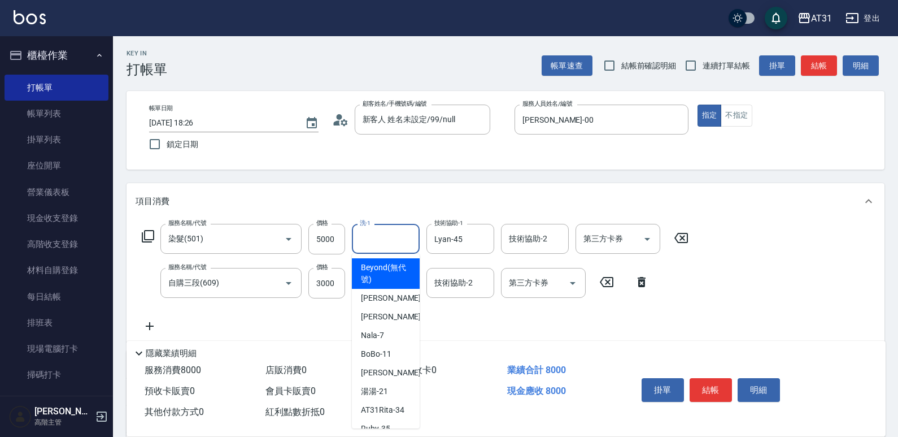
click at [386, 242] on input "洗-1" at bounding box center [386, 239] width 58 height 20
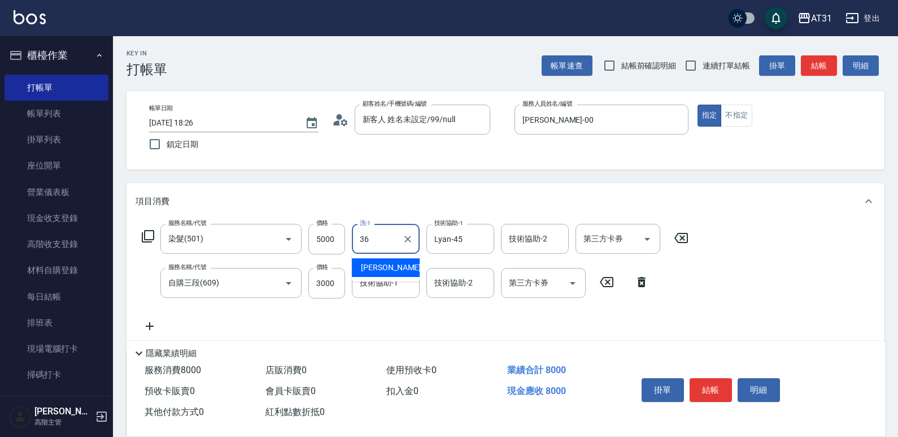
type input "Rita-36"
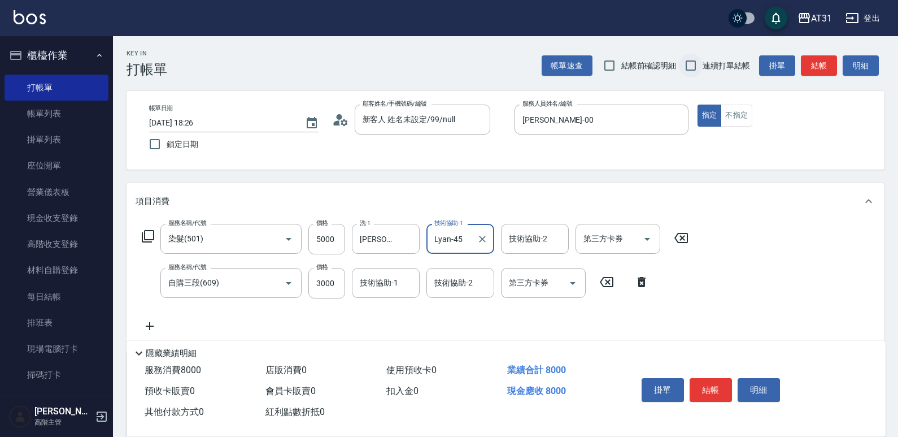
click at [698, 72] on input "連續打單結帳" at bounding box center [691, 66] width 24 height 24
checkbox input "true"
click at [713, 382] on button "結帳" at bounding box center [711, 390] width 42 height 24
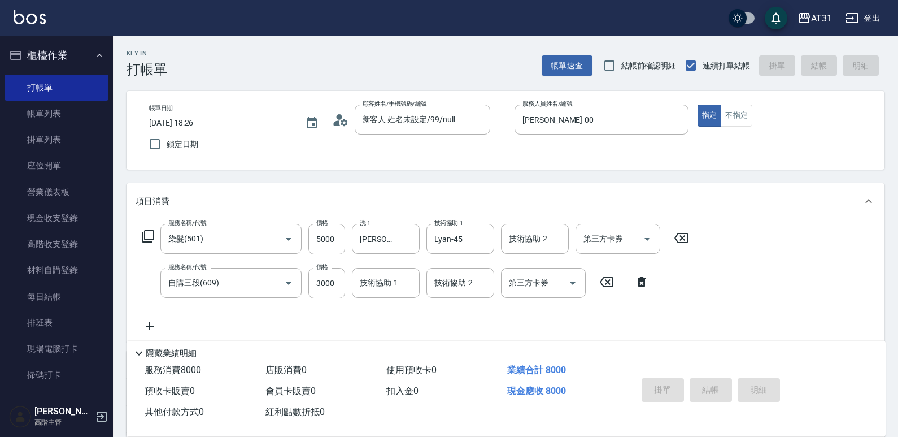
type input "2025/09/05 18:27"
type input "0"
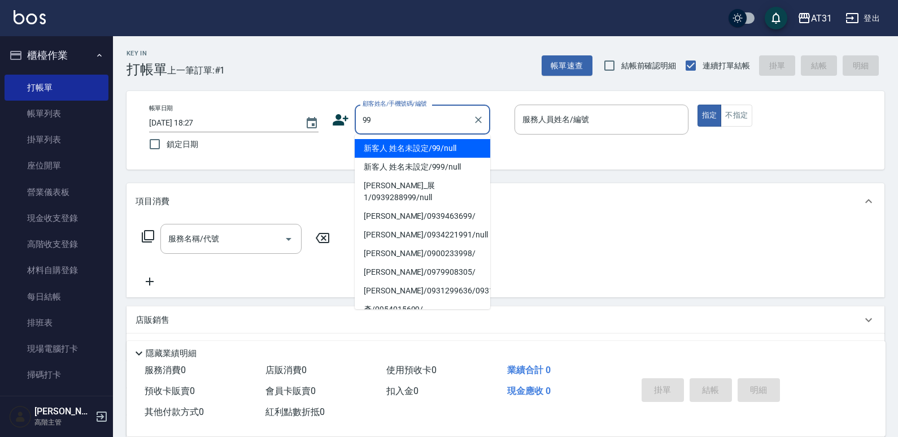
type input "新客人 姓名未設定/99/null"
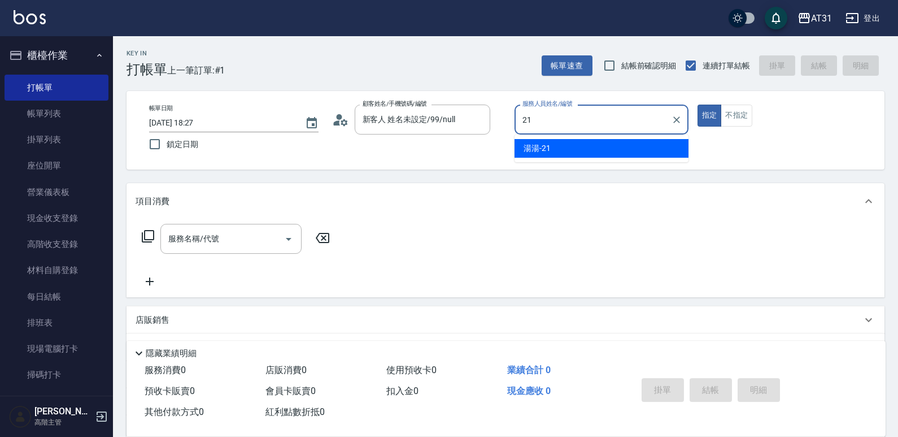
type input "湯湯-21"
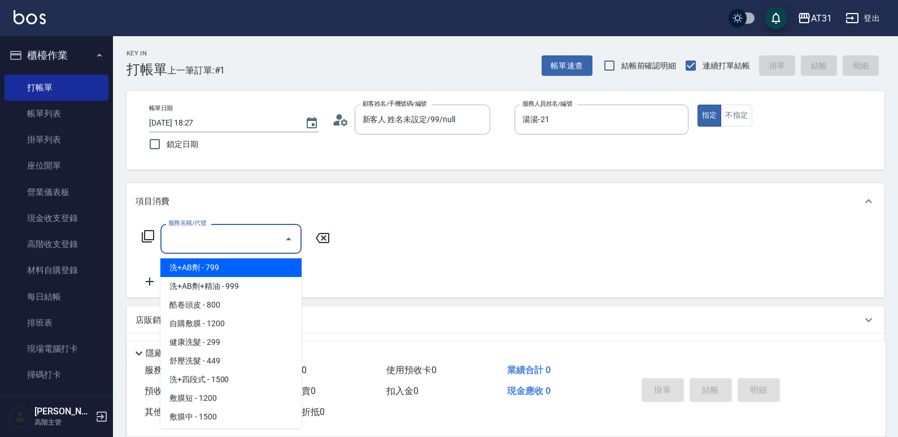
click at [255, 234] on input "服務名稱/代號" at bounding box center [222, 239] width 114 height 20
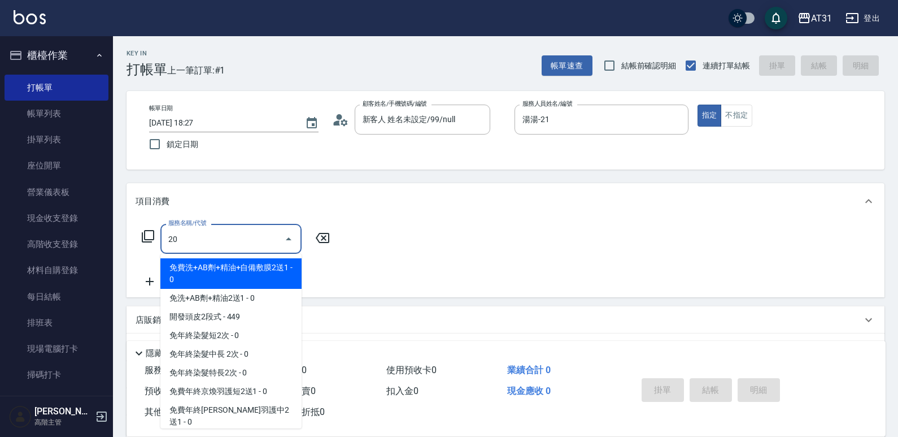
type input "201"
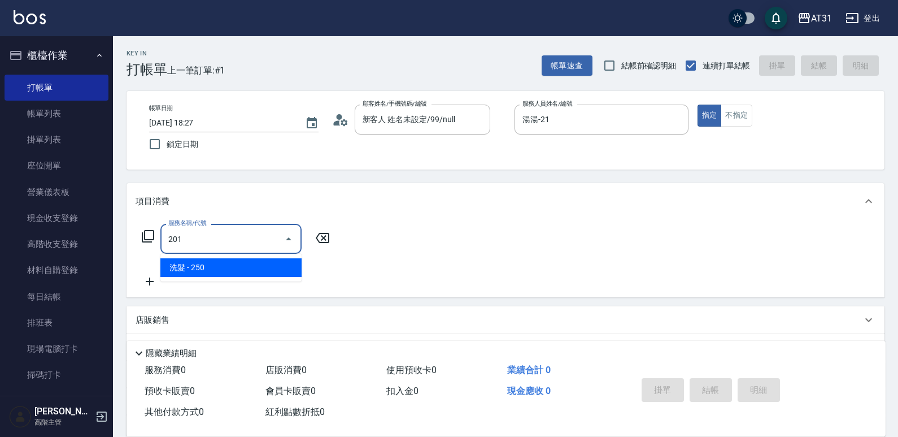
type input "20"
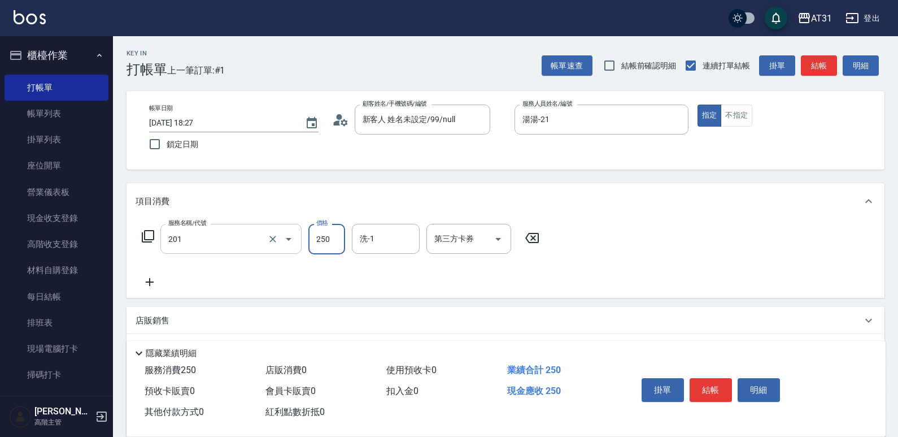
type input "洗髮(201)"
type input "0"
type input "40"
type input "400"
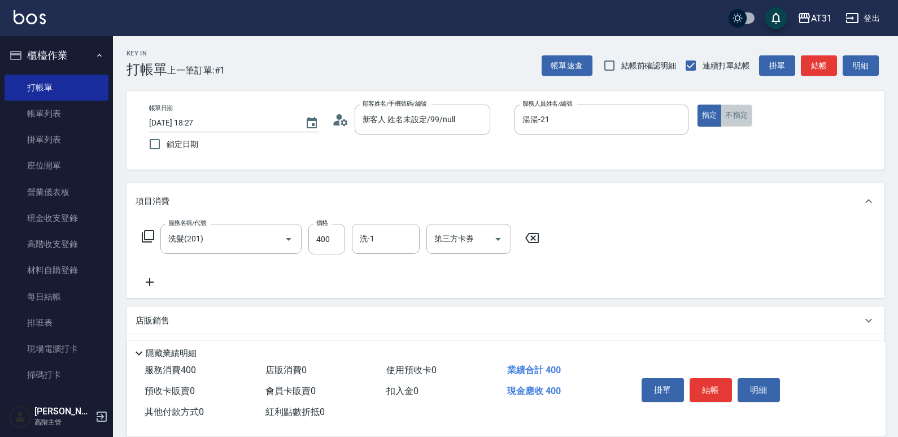
click at [749, 113] on button "不指定" at bounding box center [737, 115] width 32 height 22
click at [722, 383] on button "結帳" at bounding box center [711, 390] width 42 height 24
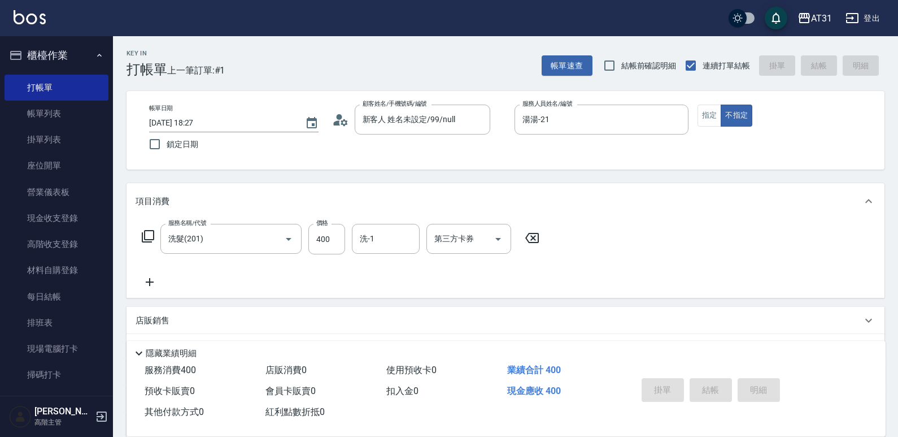
type input "0"
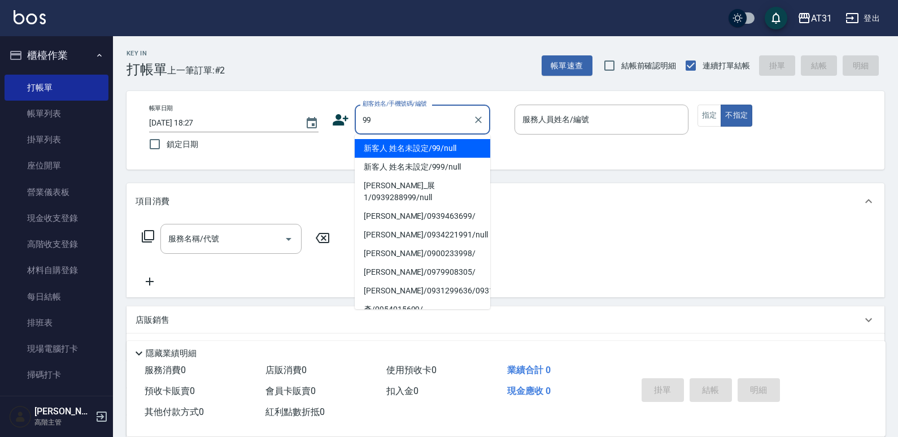
type input "新客人 姓名未設定/99/null"
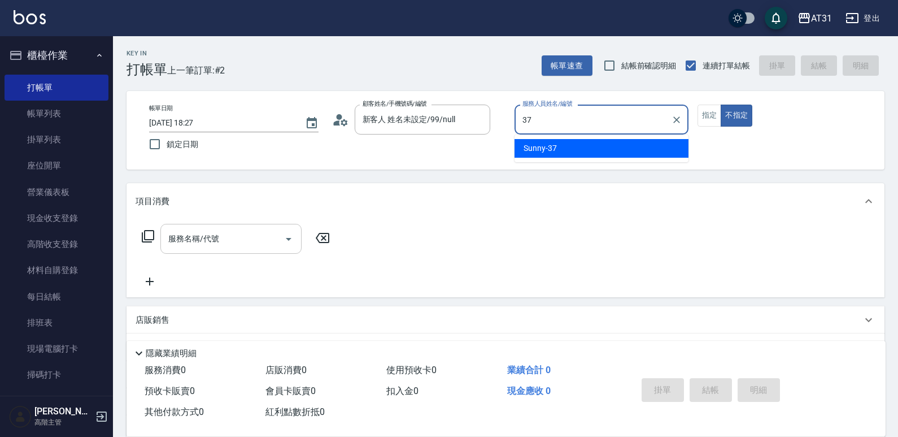
type input "Sunny-37"
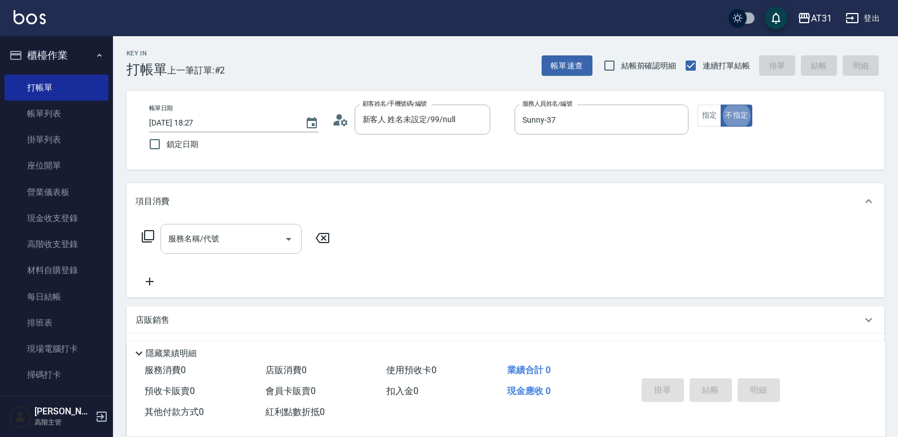
type button "false"
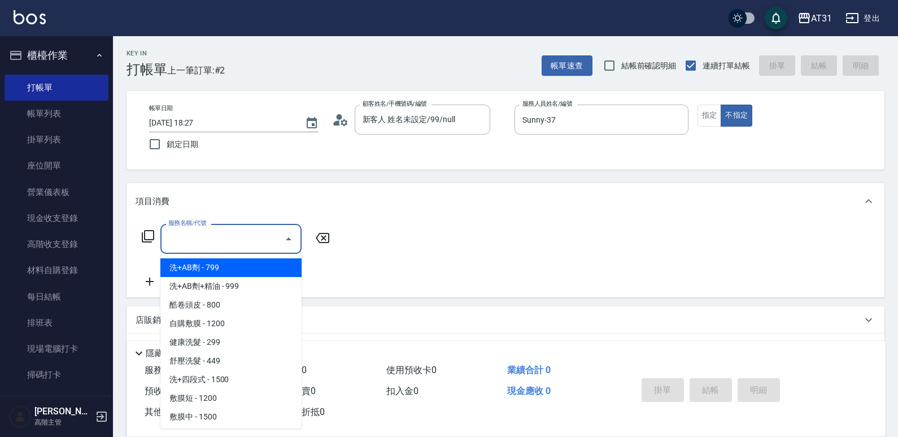
click at [260, 239] on input "服務名稱/代號" at bounding box center [222, 239] width 114 height 20
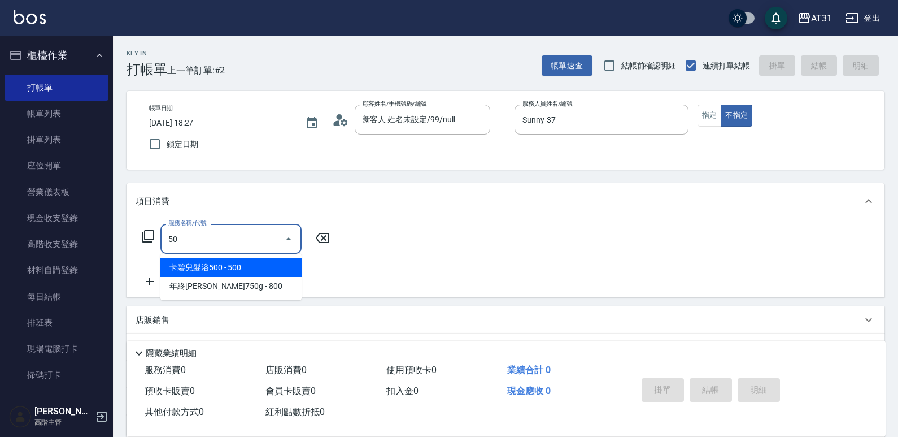
type input "501"
type input "160"
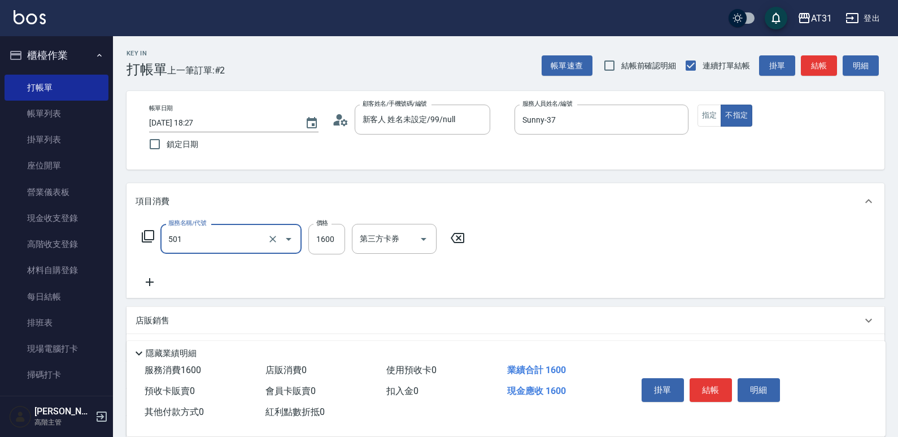
type input "染髮(501)"
type input "1"
type input "0"
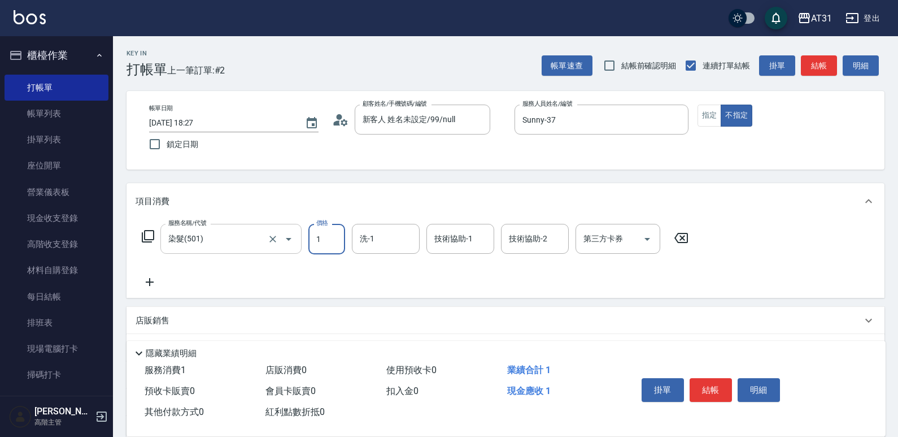
type input "18"
type input "10"
type input "180"
drag, startPoint x: 335, startPoint y: 241, endPoint x: 290, endPoint y: 242, distance: 44.6
click at [290, 242] on div "服務名稱/代號 染髮(501) 服務名稱/代號 價格 180 價格 洗-1 洗-1 技術協助-1 技術協助-1 技術協助-2 技術協助-2 第三方卡券 第三方…" at bounding box center [416, 239] width 560 height 30
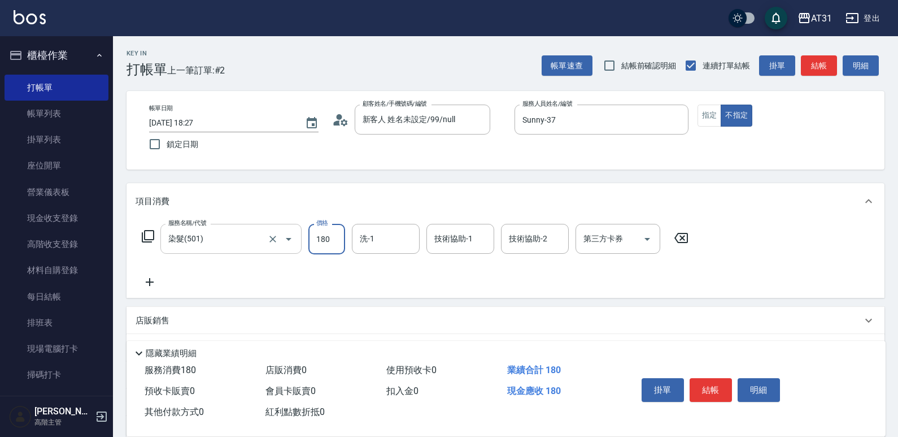
type input "0"
type input "18"
type input "10"
type input "188"
type input "180"
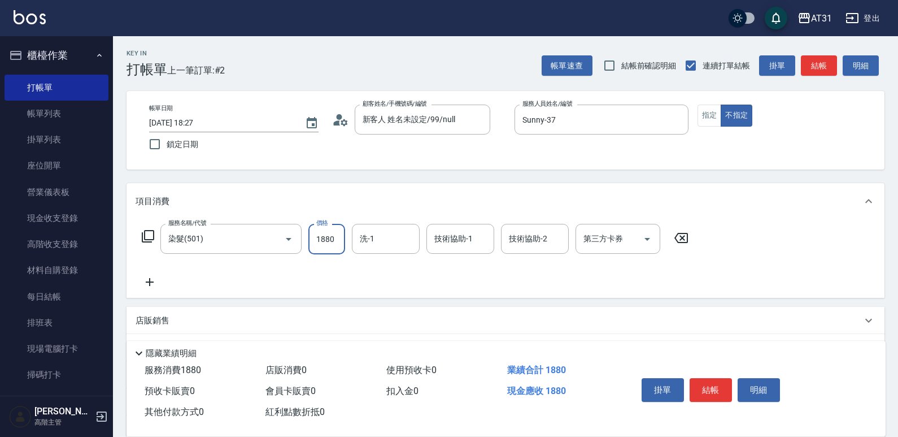
type input "1880"
click at [143, 291] on div "服務名稱/代號 染髮(501) 服務名稱/代號 價格 1880 價格 洗-1 洗-1 技術協助-1 技術協助-1 技術協助-2 技術協助-2 第三方卡券 第三…" at bounding box center [506, 258] width 758 height 79
click at [148, 284] on icon at bounding box center [150, 282] width 28 height 14
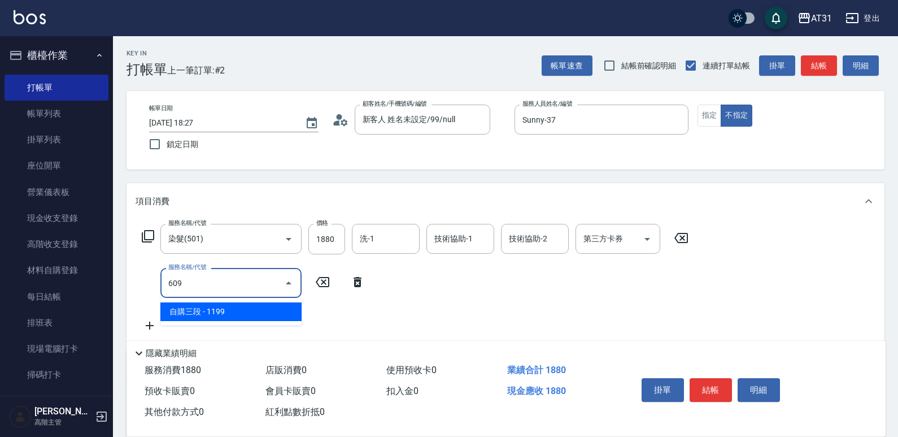
type input "609"
type input "300"
type input "自購三段(609)"
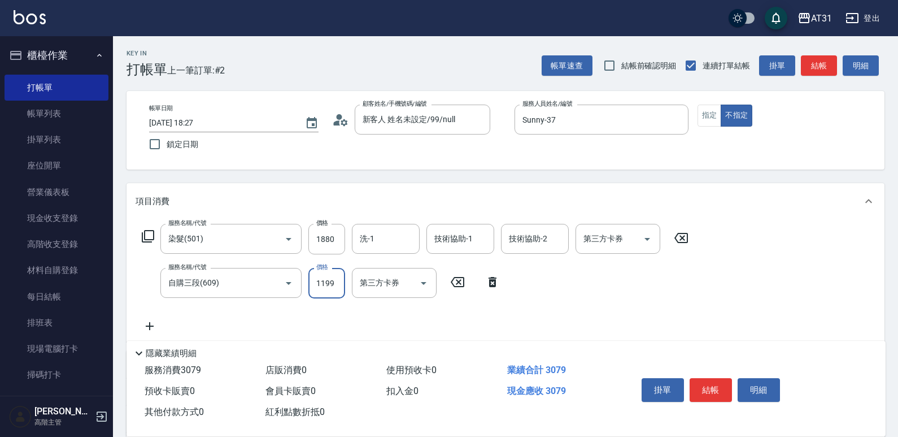
type input "180"
type input "2"
type input "190"
type input "250"
type input "430"
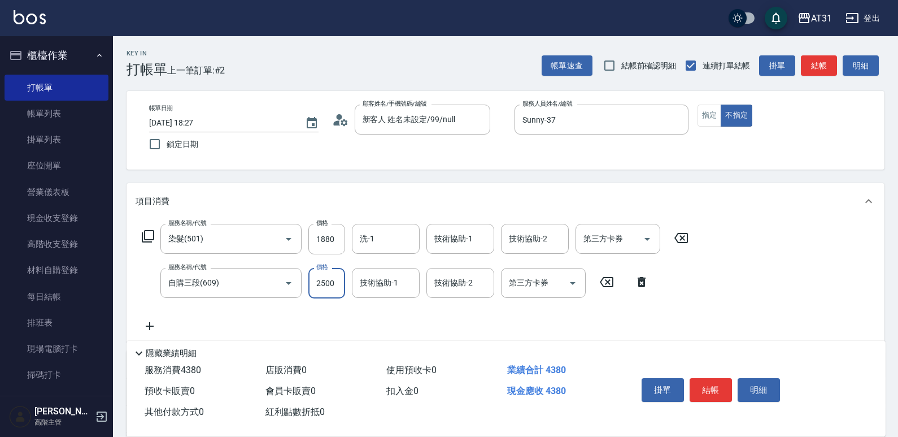
type input "2500"
click at [151, 322] on icon at bounding box center [150, 326] width 28 height 14
type input "401"
type input "460"
type input "剪髮(401)"
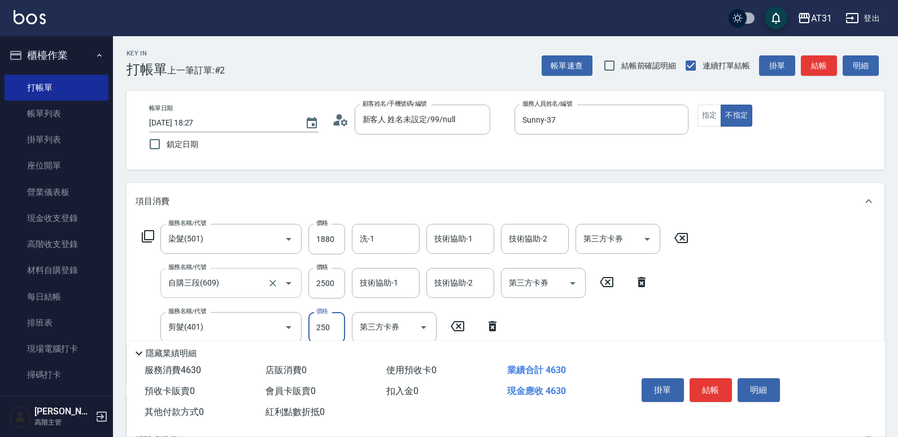
type input "430"
type input "30"
type input "460"
type input "300"
click at [365, 236] on input "洗-1" at bounding box center [386, 239] width 58 height 20
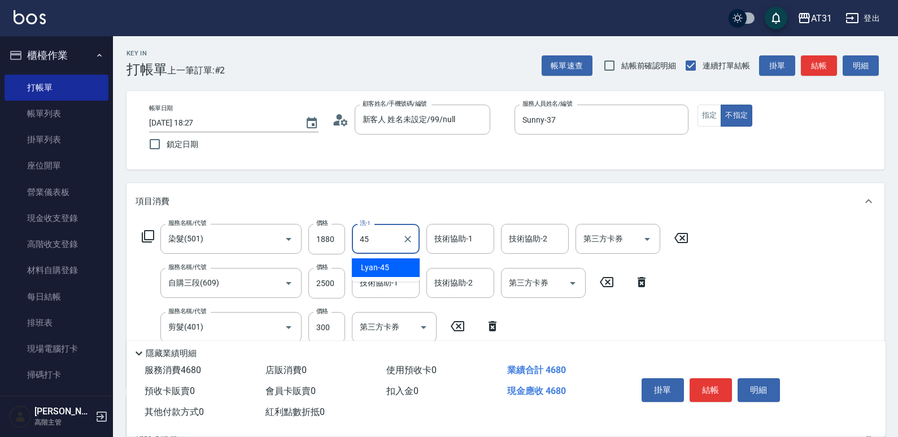
drag, startPoint x: 367, startPoint y: 235, endPoint x: 346, endPoint y: 245, distance: 23.0
click at [346, 245] on div "服務名稱/代號 染髮(501) 服務名稱/代號 價格 1880 價格 洗-1 45 洗-1 技術協助-1 技術協助-1 技術協助-2 技術協助-2 第三方卡券…" at bounding box center [416, 239] width 560 height 30
drag, startPoint x: 380, startPoint y: 236, endPoint x: 328, endPoint y: 246, distance: 52.9
click at [328, 246] on div "服務名稱/代號 染髮(501) 服務名稱/代號 價格 1880 價格 洗-1 4 洗-1 技術協助-1 技術協助-1 技術協助-2 技術協助-2 第三方卡券 …" at bounding box center [416, 239] width 560 height 30
type input "64"
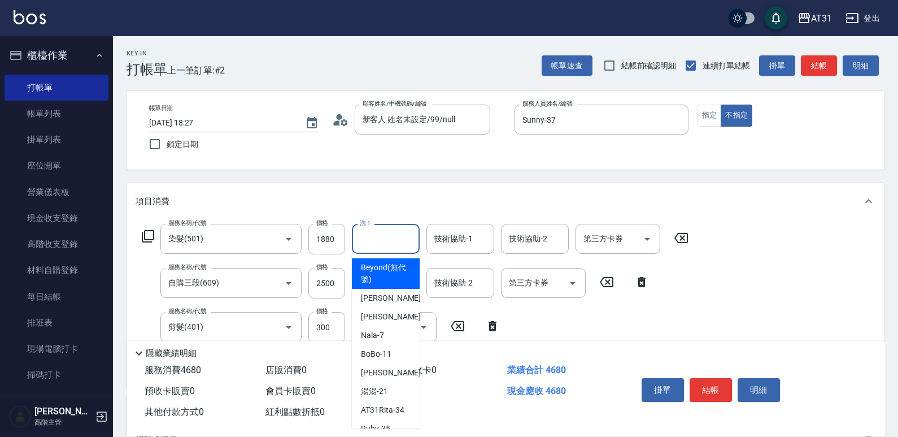
click at [390, 245] on input "洗-1" at bounding box center [386, 239] width 58 height 20
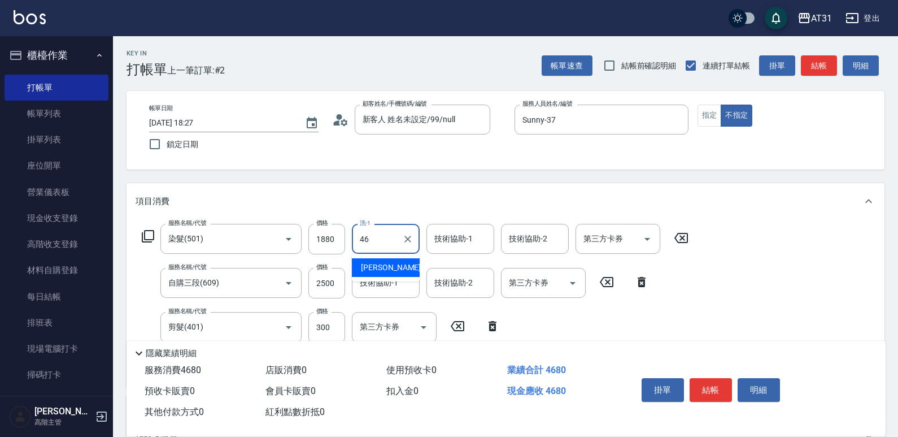
type input "映璇-46"
click at [714, 125] on button "指定" at bounding box center [709, 115] width 24 height 22
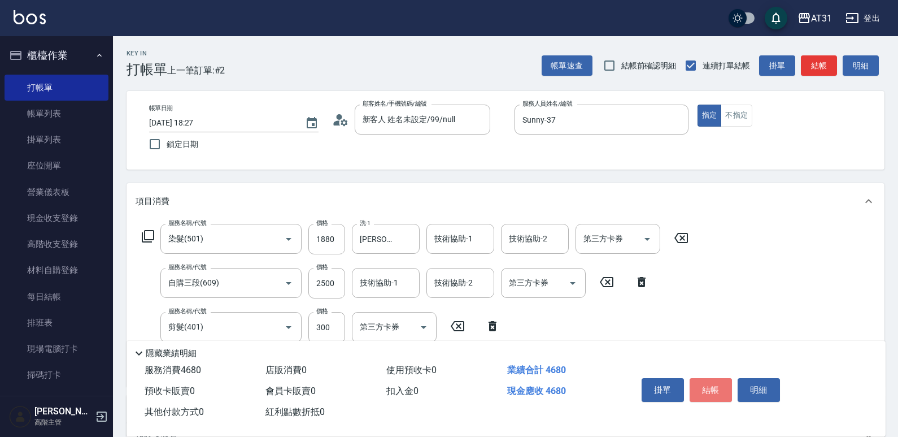
click at [716, 390] on button "結帳" at bounding box center [711, 390] width 42 height 24
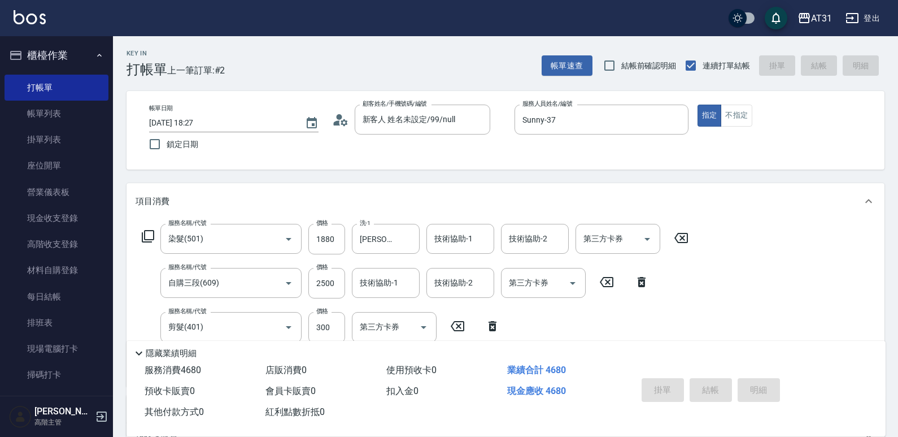
type input "0"
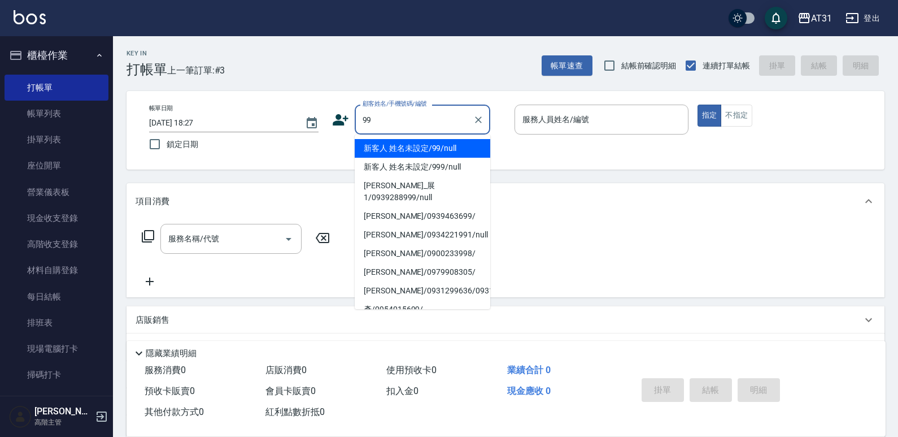
type input "新客人 姓名未設定/99/null"
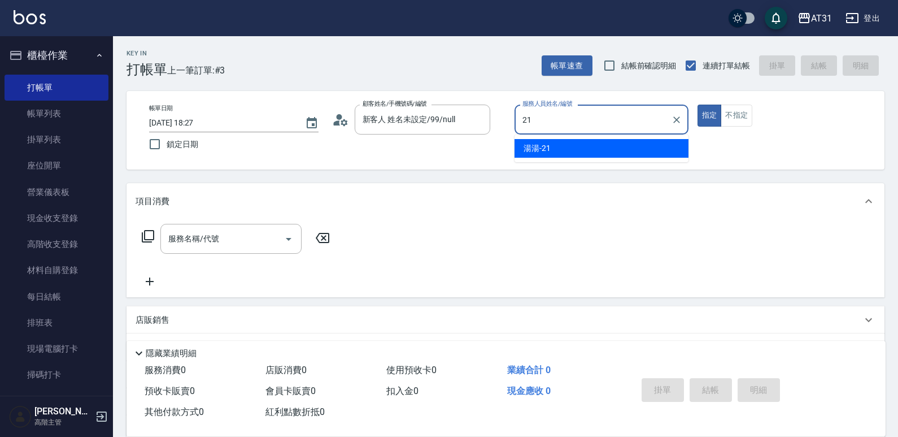
type input "湯湯-21"
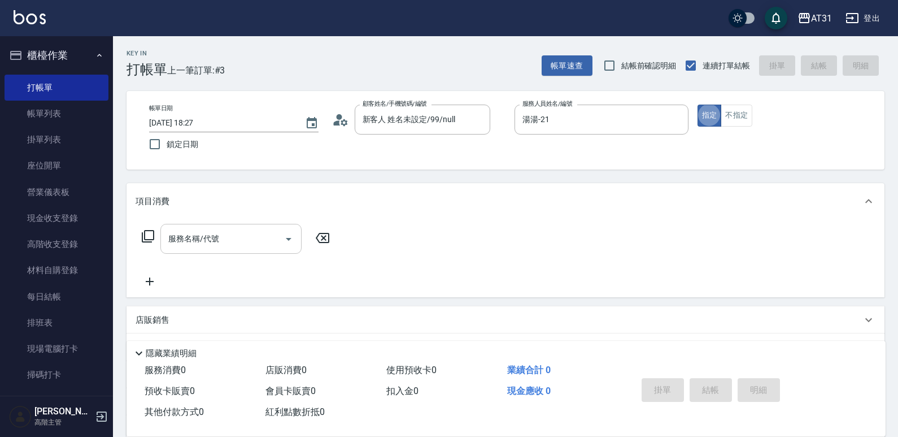
click at [244, 242] on input "服務名稱/代號" at bounding box center [222, 239] width 114 height 20
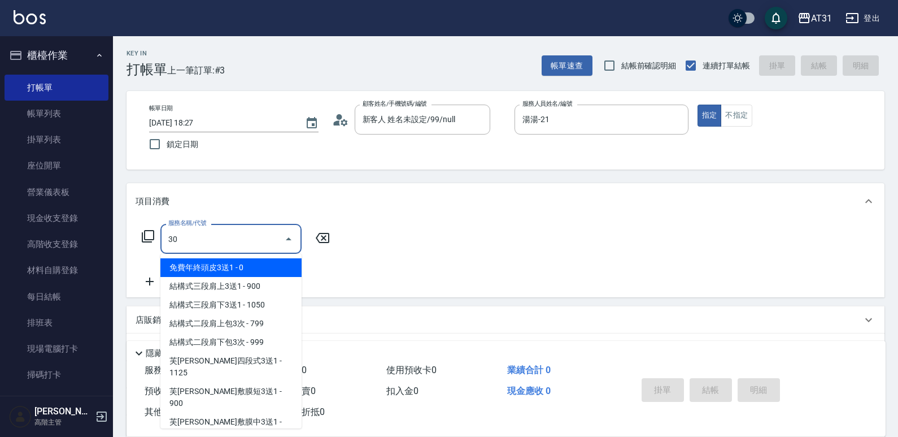
type input "301"
type input "160"
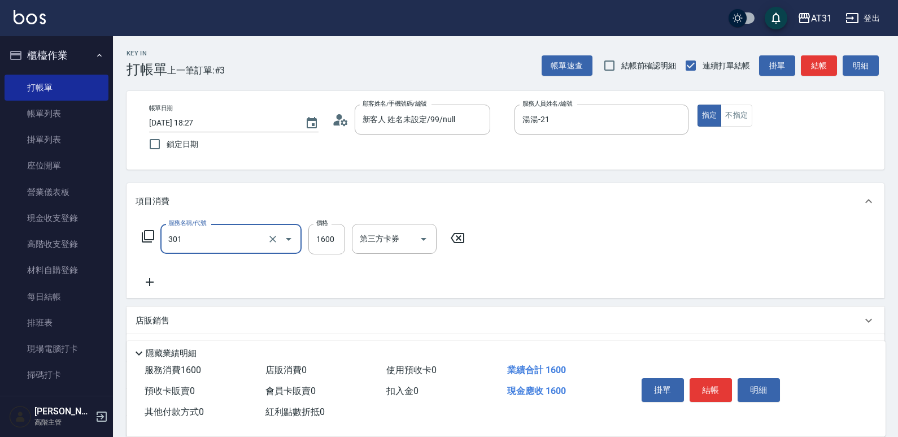
type input "燙髮(301)"
type input "1"
type input "0"
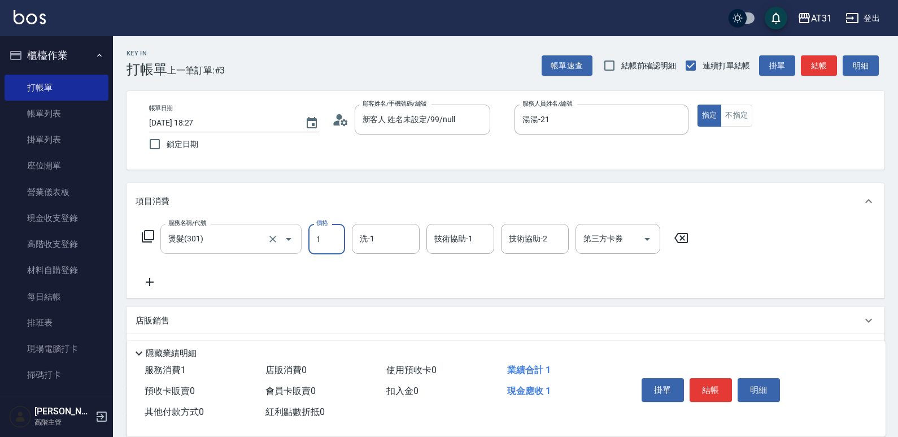
type input "13"
type input "10"
type input "138"
type input "130"
type input "1388"
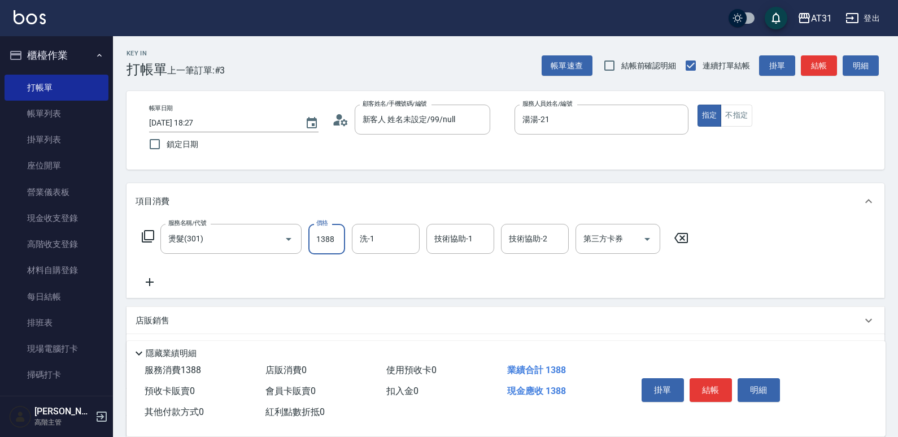
click at [146, 286] on icon at bounding box center [150, 282] width 28 height 14
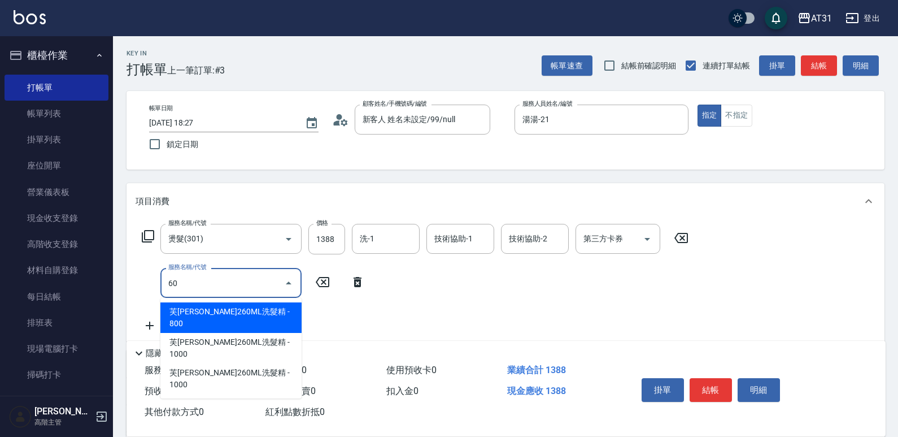
type input "609"
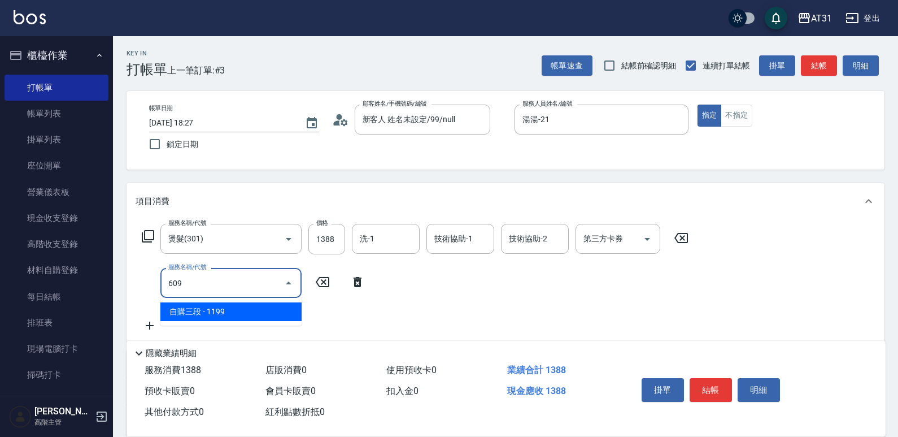
type input "250"
type input "自購三段(609)"
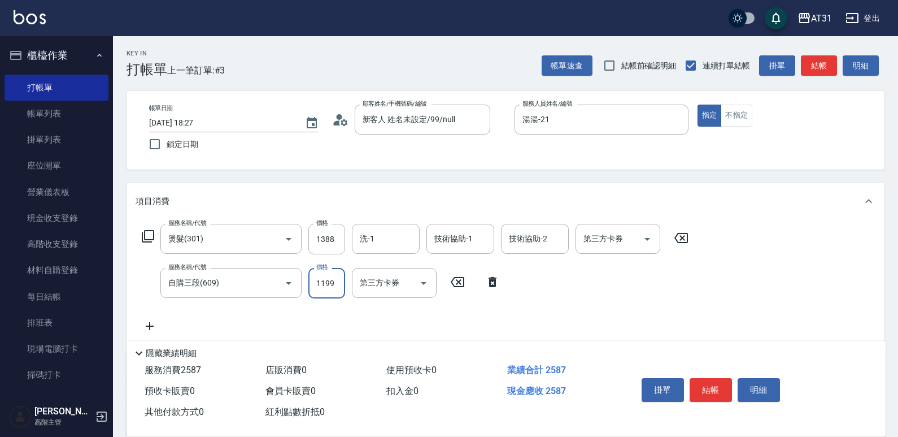
type input "130"
type input "13"
type input "140"
type input "135"
type input "150"
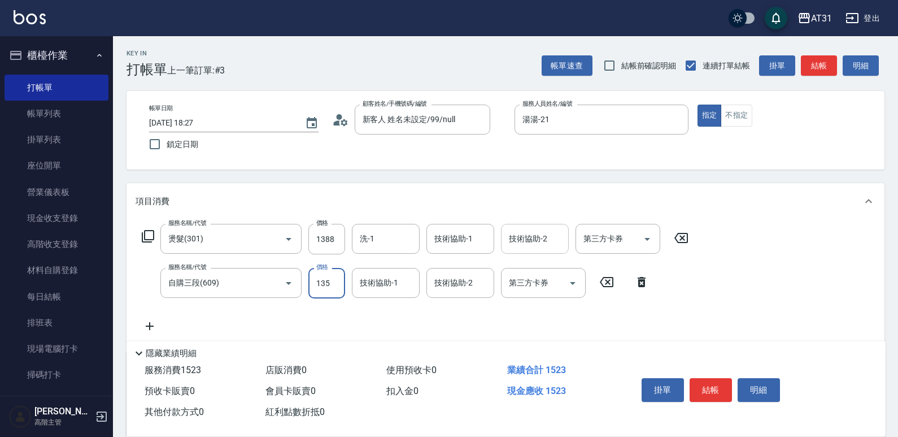
type input "1350"
type input "270"
type input "1350"
click at [714, 379] on button "結帳" at bounding box center [711, 390] width 42 height 24
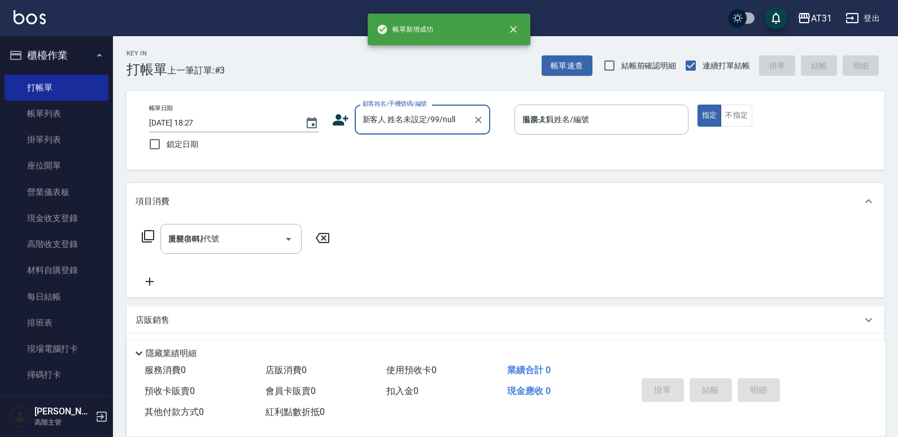
type input "0"
